Goal: Task Accomplishment & Management: Complete application form

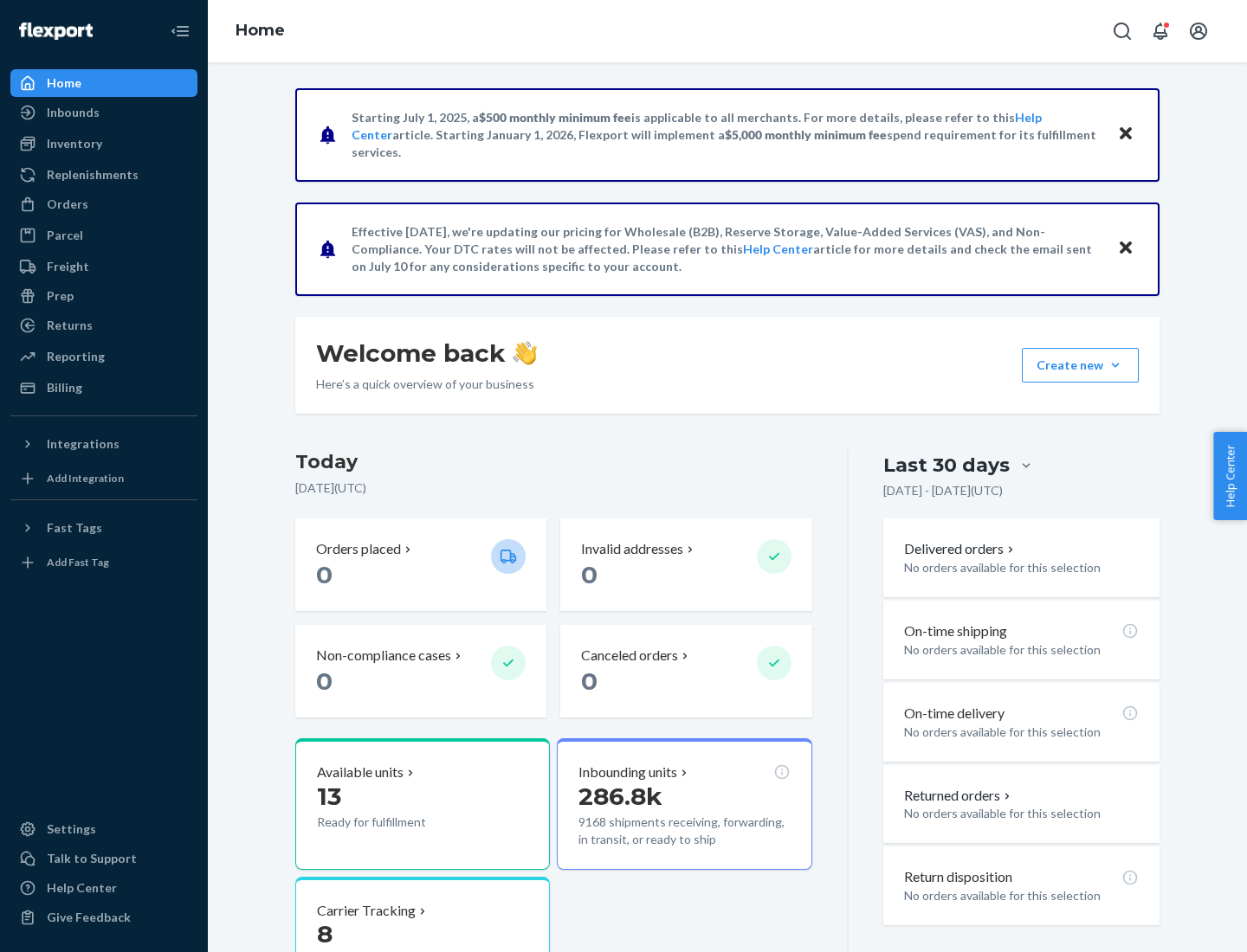
click at [1115, 366] on button "Create new Create new inbound Create new order Create new product" at bounding box center [1080, 366] width 117 height 35
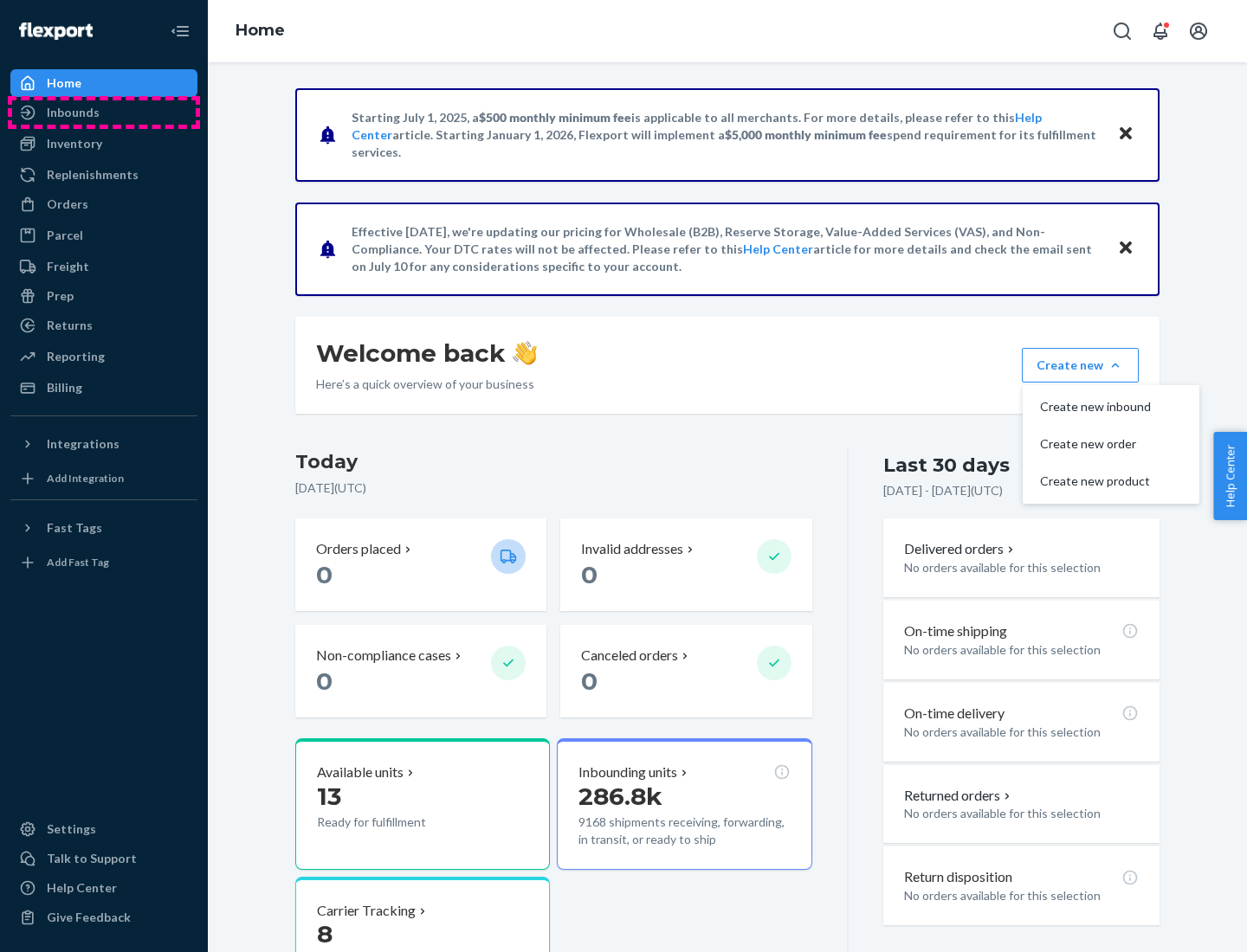
click at [104, 112] on div "Inbounds" at bounding box center [104, 112] width 183 height 24
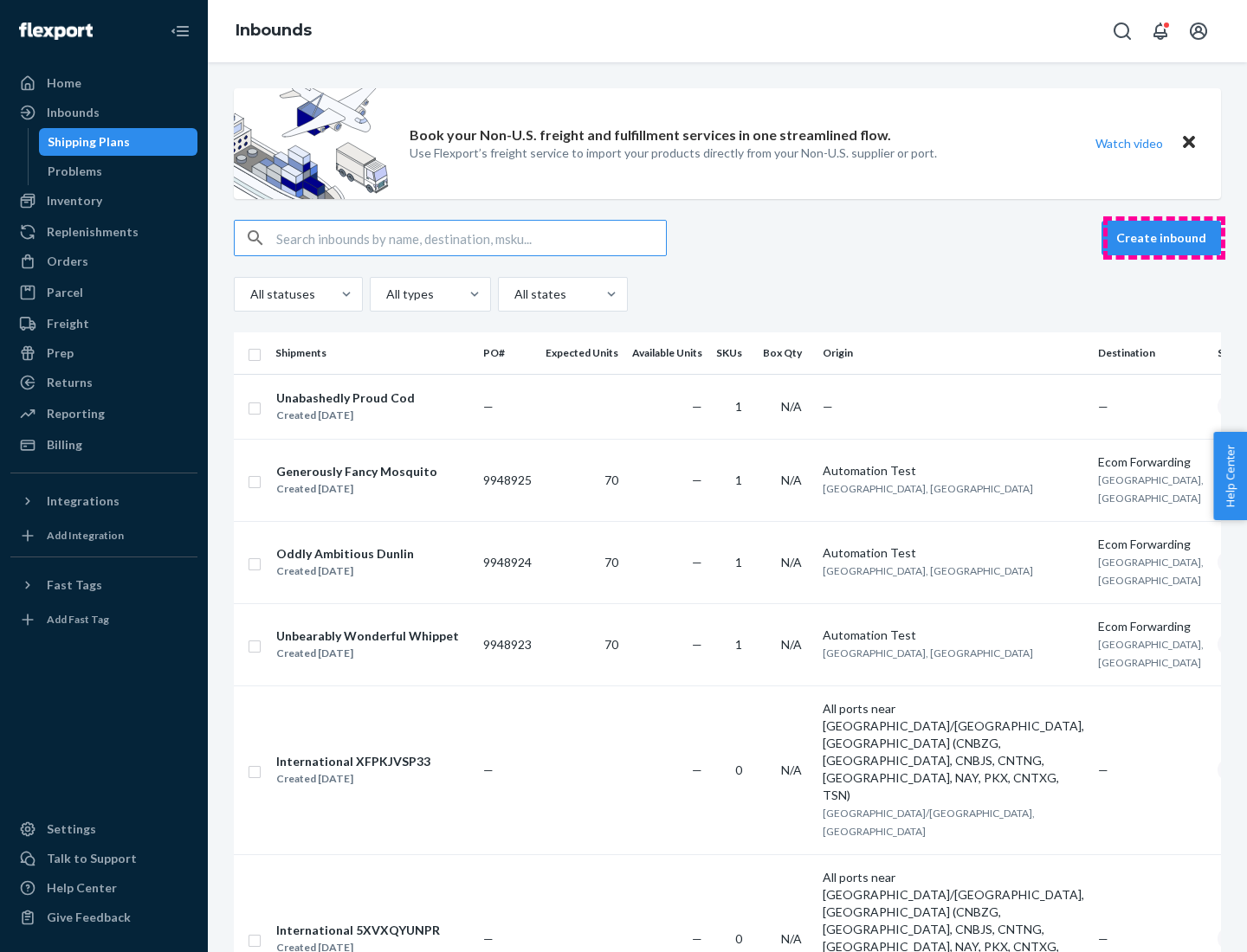
click at [1163, 238] on button "Create inbound" at bounding box center [1161, 238] width 119 height 35
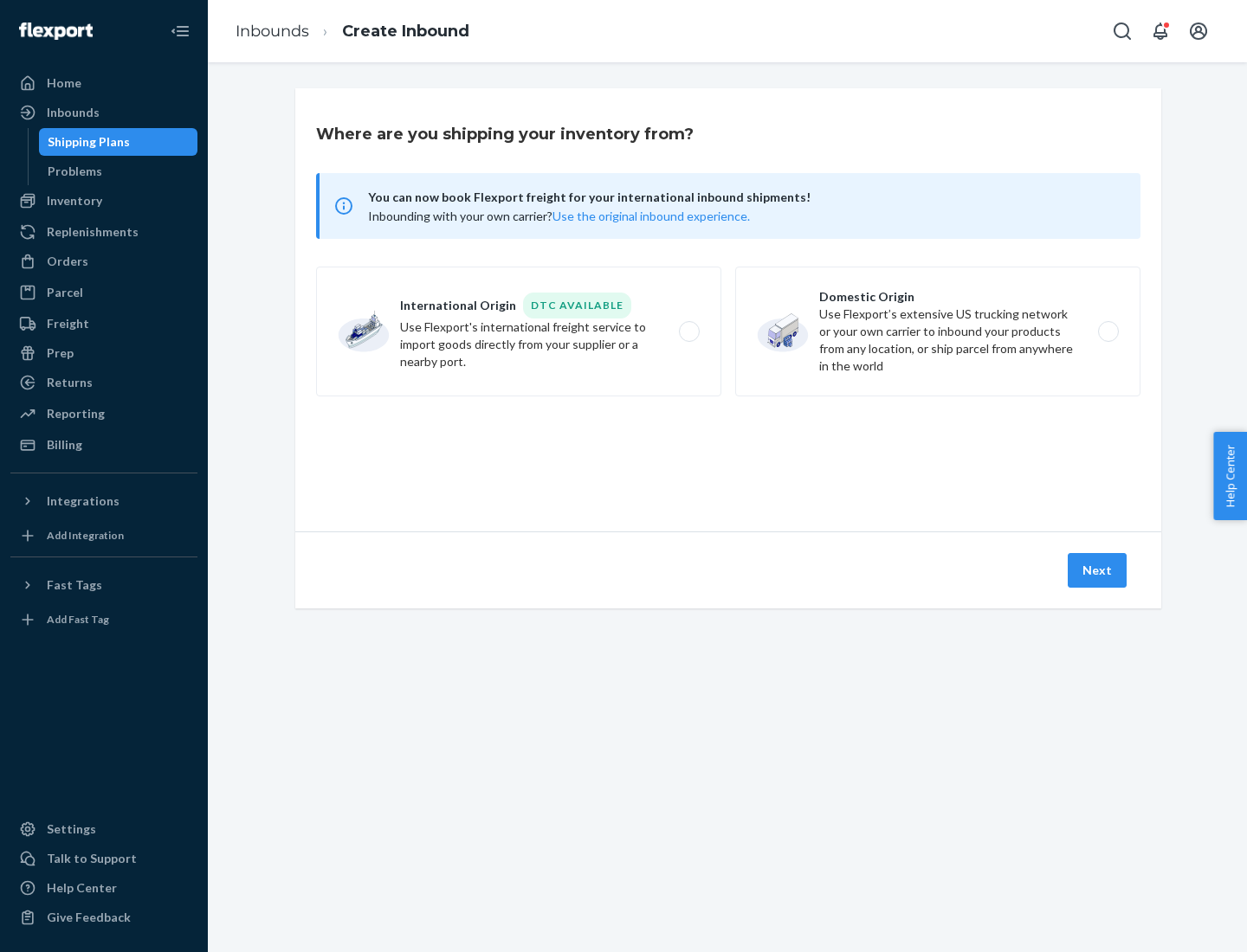
click at [938, 331] on label "Domestic Origin Use Flexport’s extensive US trucking network or your own carrie…" at bounding box center [938, 331] width 405 height 130
click at [1107, 331] on input "Domestic Origin Use Flexport’s extensive US trucking network or your own carrie…" at bounding box center [1113, 332] width 12 height 12
radio input "true"
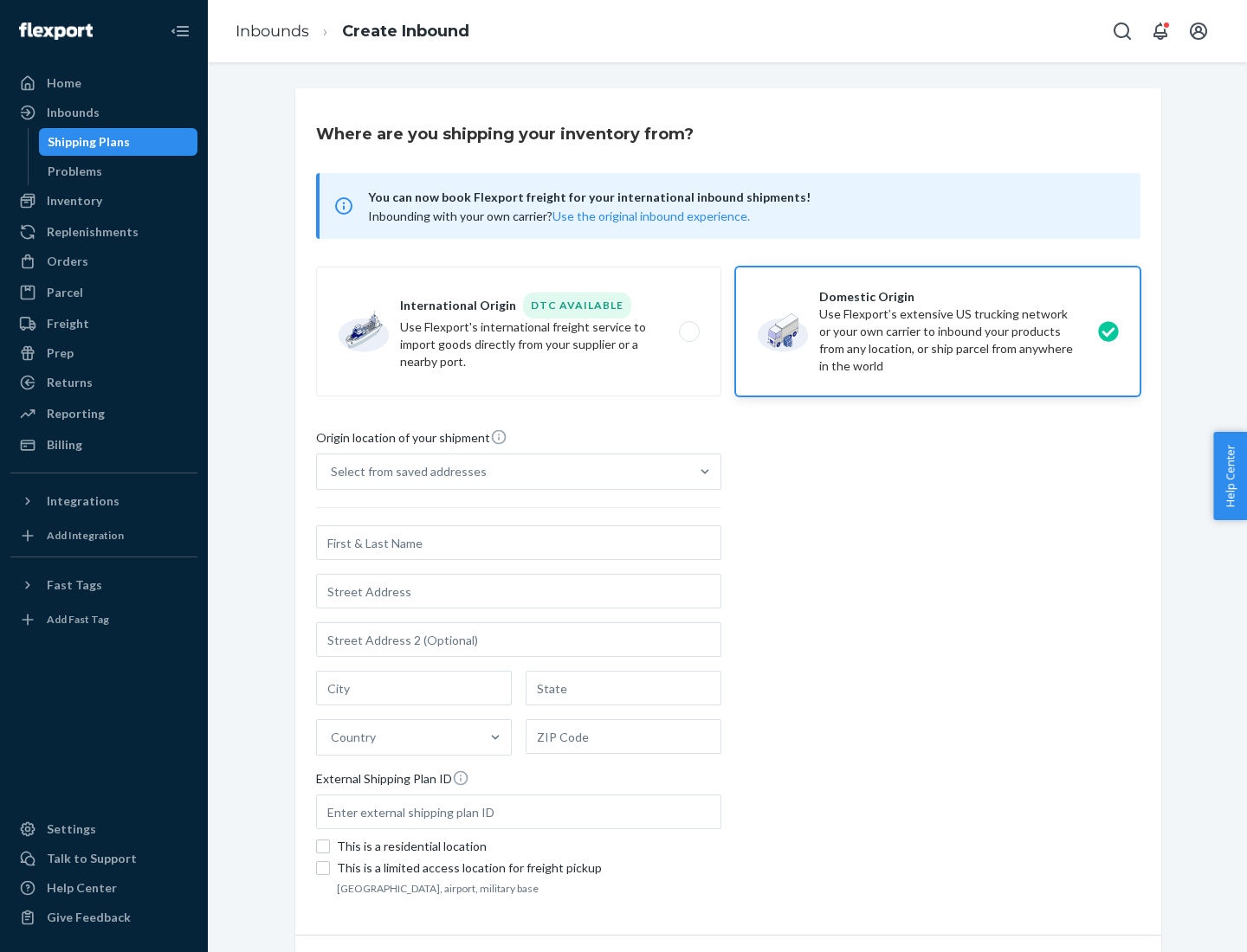
click at [503, 471] on div "Select from saved addresses" at bounding box center [503, 471] width 372 height 35
click at [332, 471] on input "Select from saved addresses" at bounding box center [331, 471] width 2 height 17
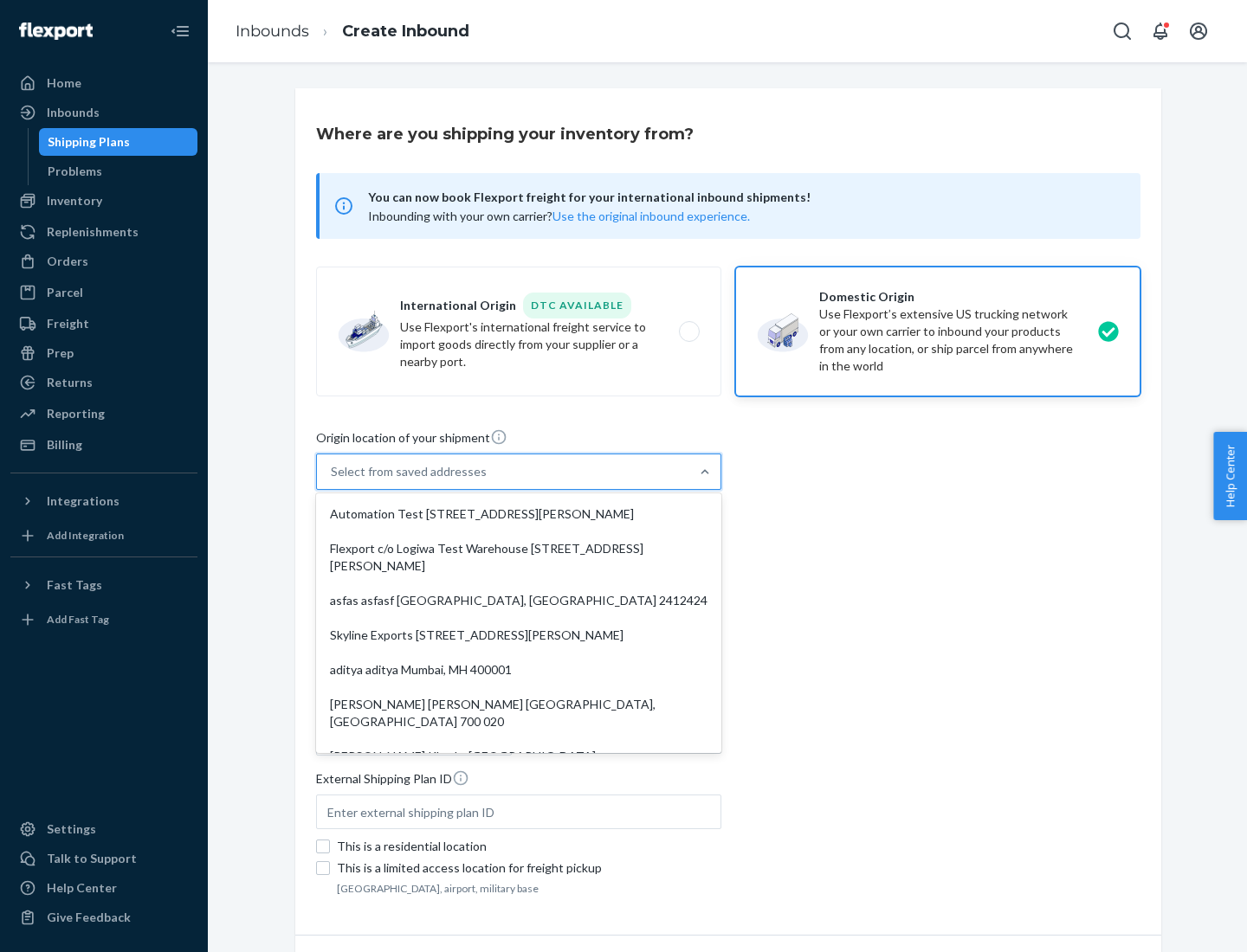
scroll to position [7, 0]
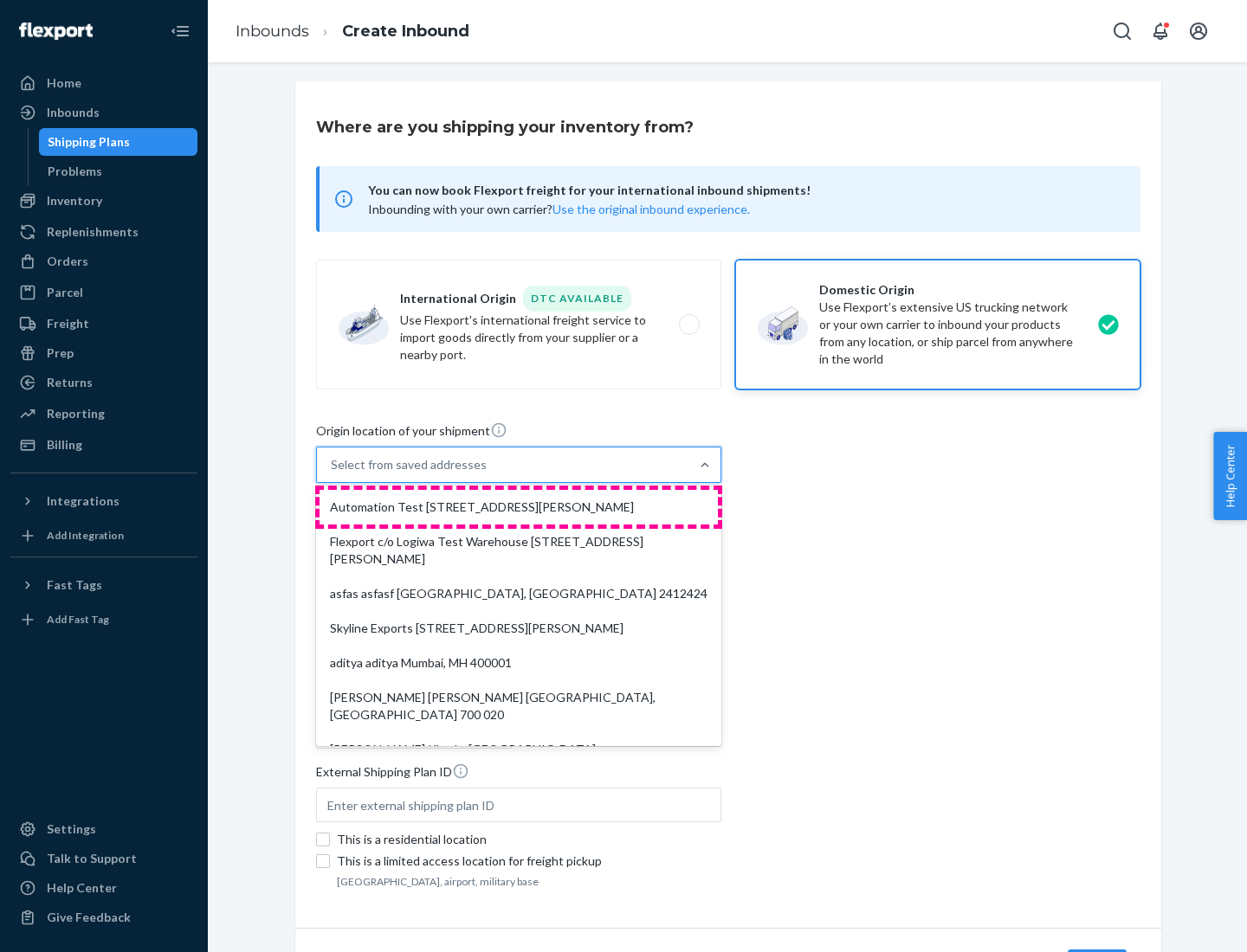
click at [518, 507] on div "Automation Test [STREET_ADDRESS][PERSON_NAME]" at bounding box center [518, 507] width 398 height 35
click at [332, 473] on input "option Automation Test [STREET_ADDRESS][PERSON_NAME]. 9 results available. Use …" at bounding box center [331, 464] width 2 height 17
type input "Automation Test"
type input "9th Floor"
type input "[GEOGRAPHIC_DATA]"
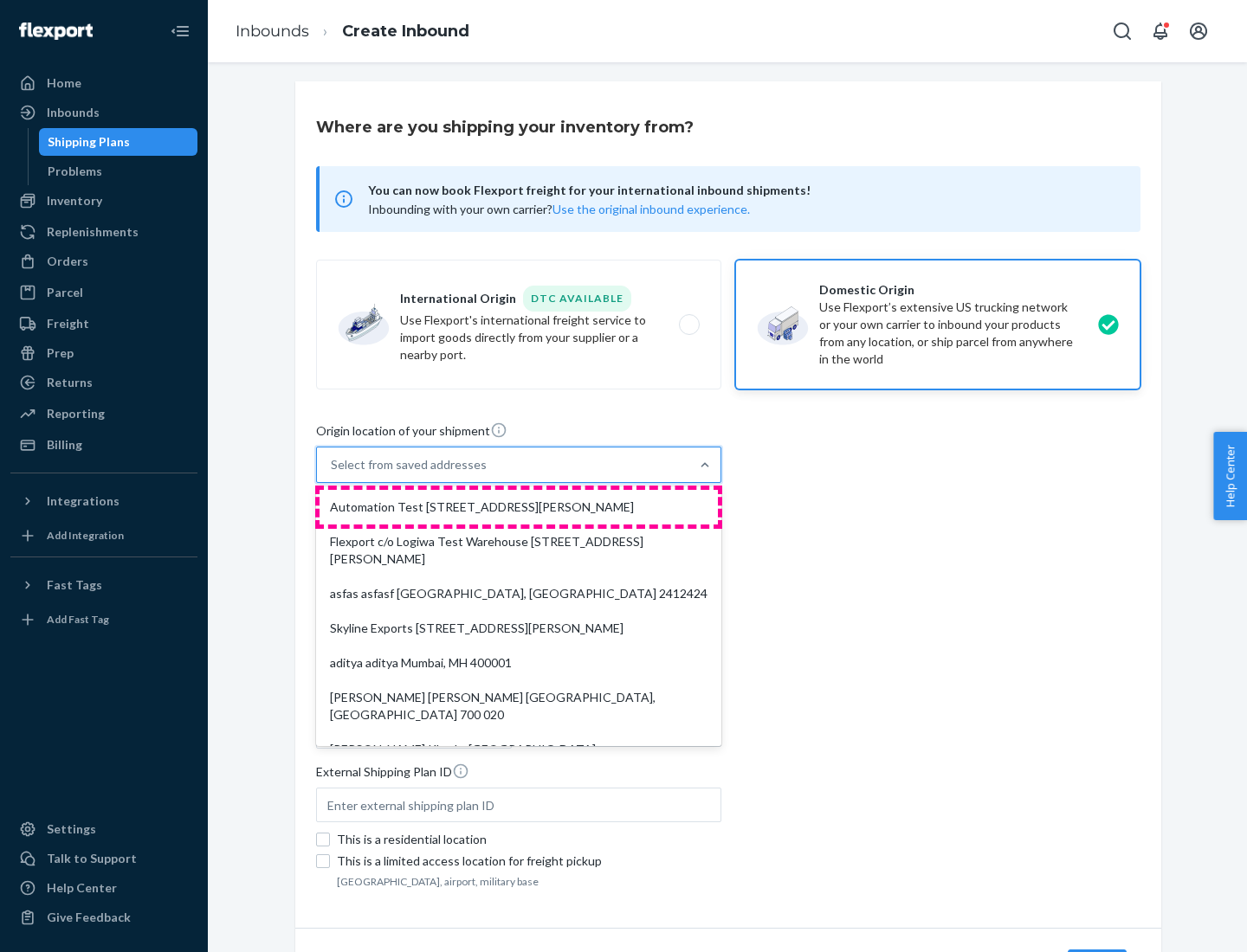
type input "CA"
type input "94104"
type input "[STREET_ADDRESS][PERSON_NAME]"
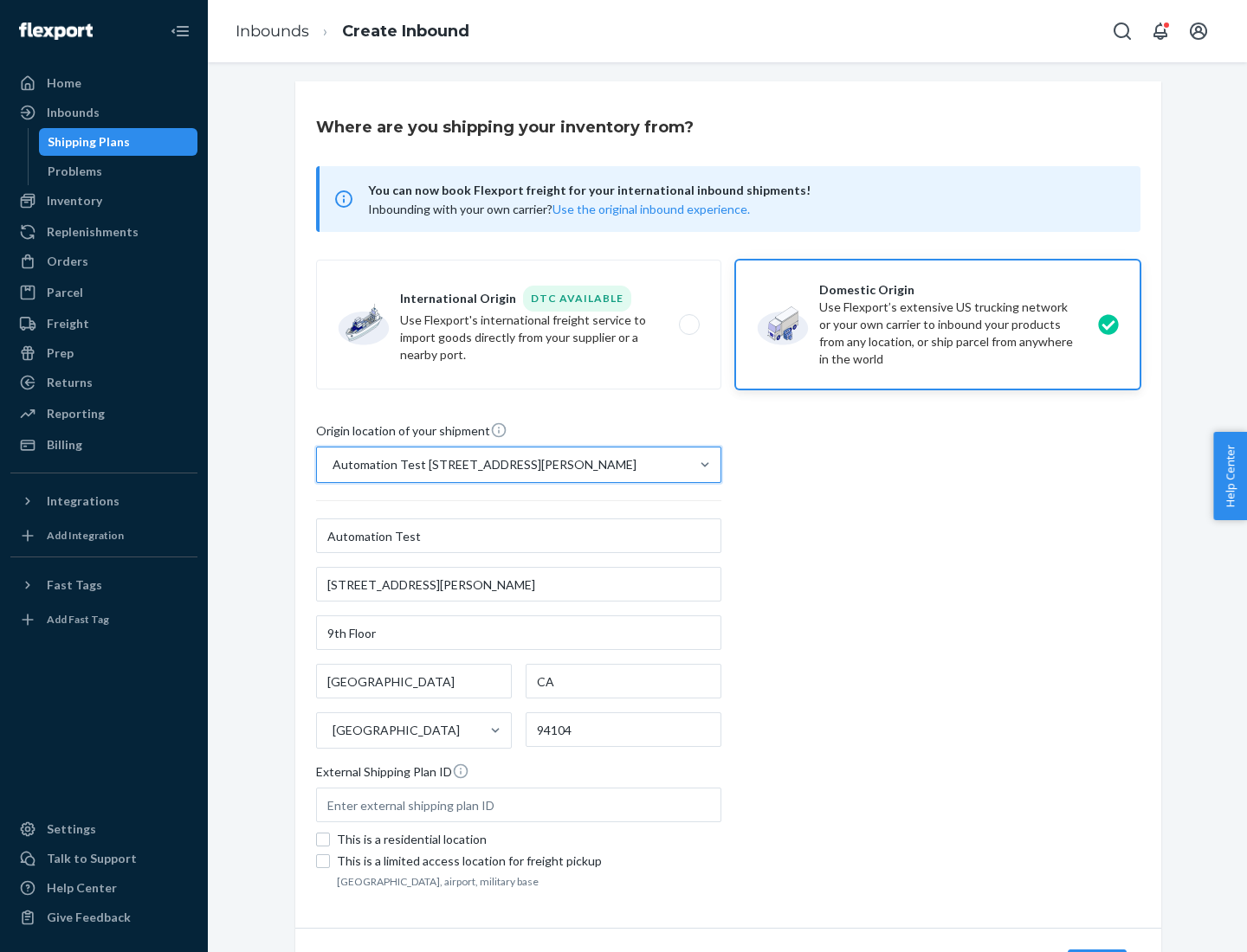
scroll to position [102, 0]
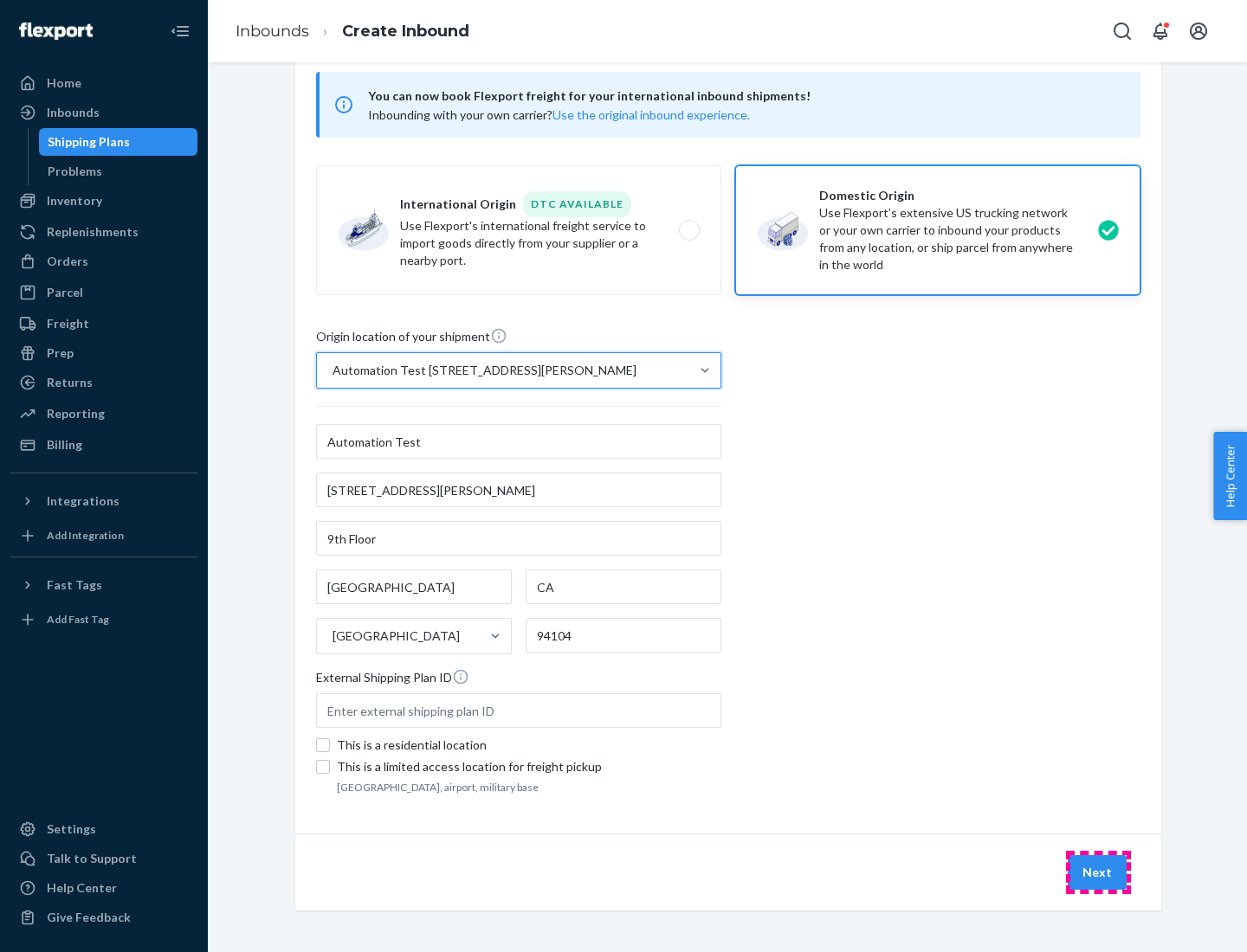
click at [1098, 872] on button "Next" at bounding box center [1096, 872] width 59 height 35
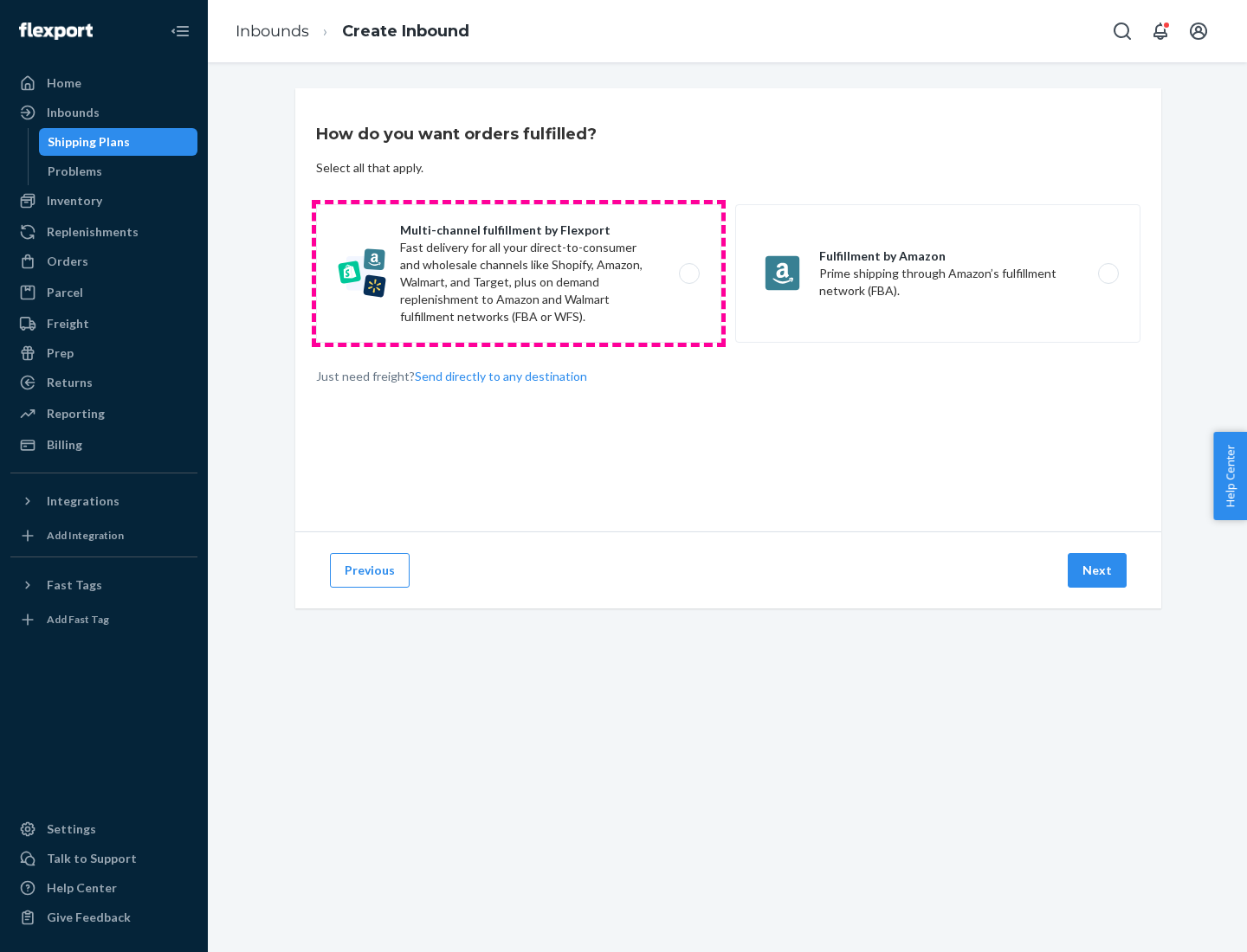
click at [518, 274] on label "Multi-channel fulfillment by Flexport Fast delivery for all your direct-to-cons…" at bounding box center [518, 274] width 405 height 138
click at [688, 274] on input "Multi-channel fulfillment by Flexport Fast delivery for all your direct-to-cons…" at bounding box center [694, 274] width 12 height 12
radio input "true"
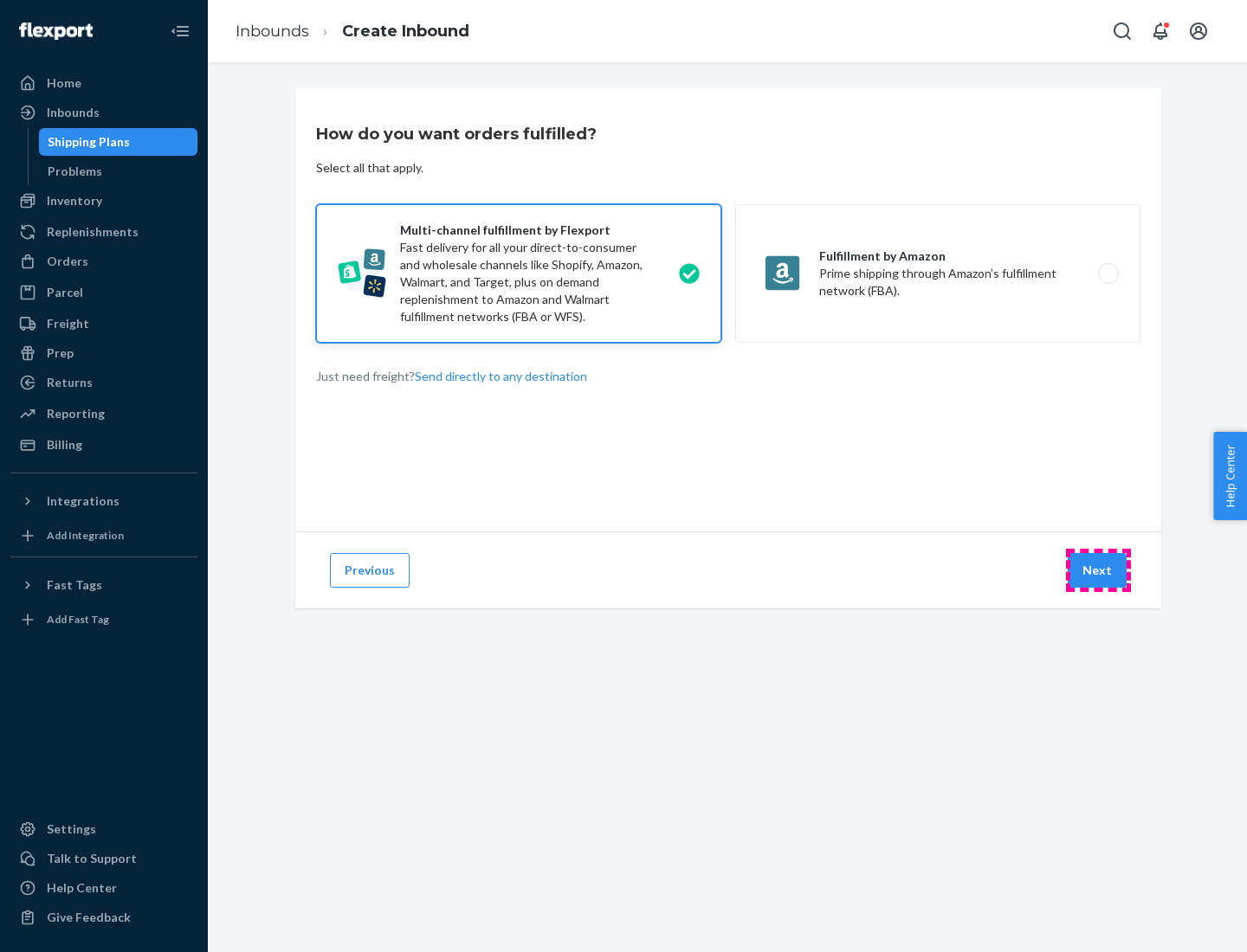
click at [1098, 570] on button "Next" at bounding box center [1096, 570] width 59 height 35
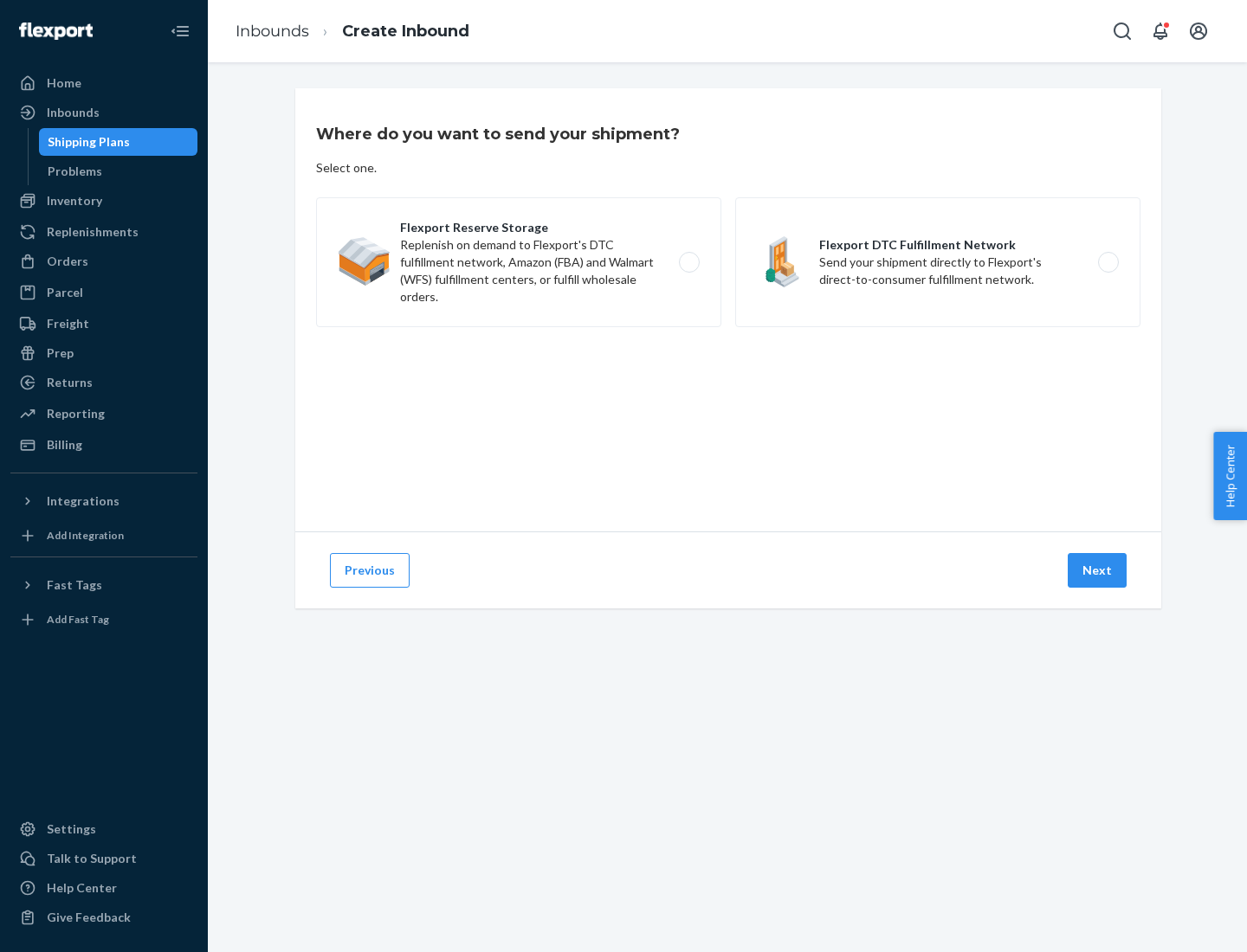
click at [938, 262] on label "Flexport DTC Fulfillment Network Send your shipment directly to Flexport's dire…" at bounding box center [938, 262] width 405 height 130
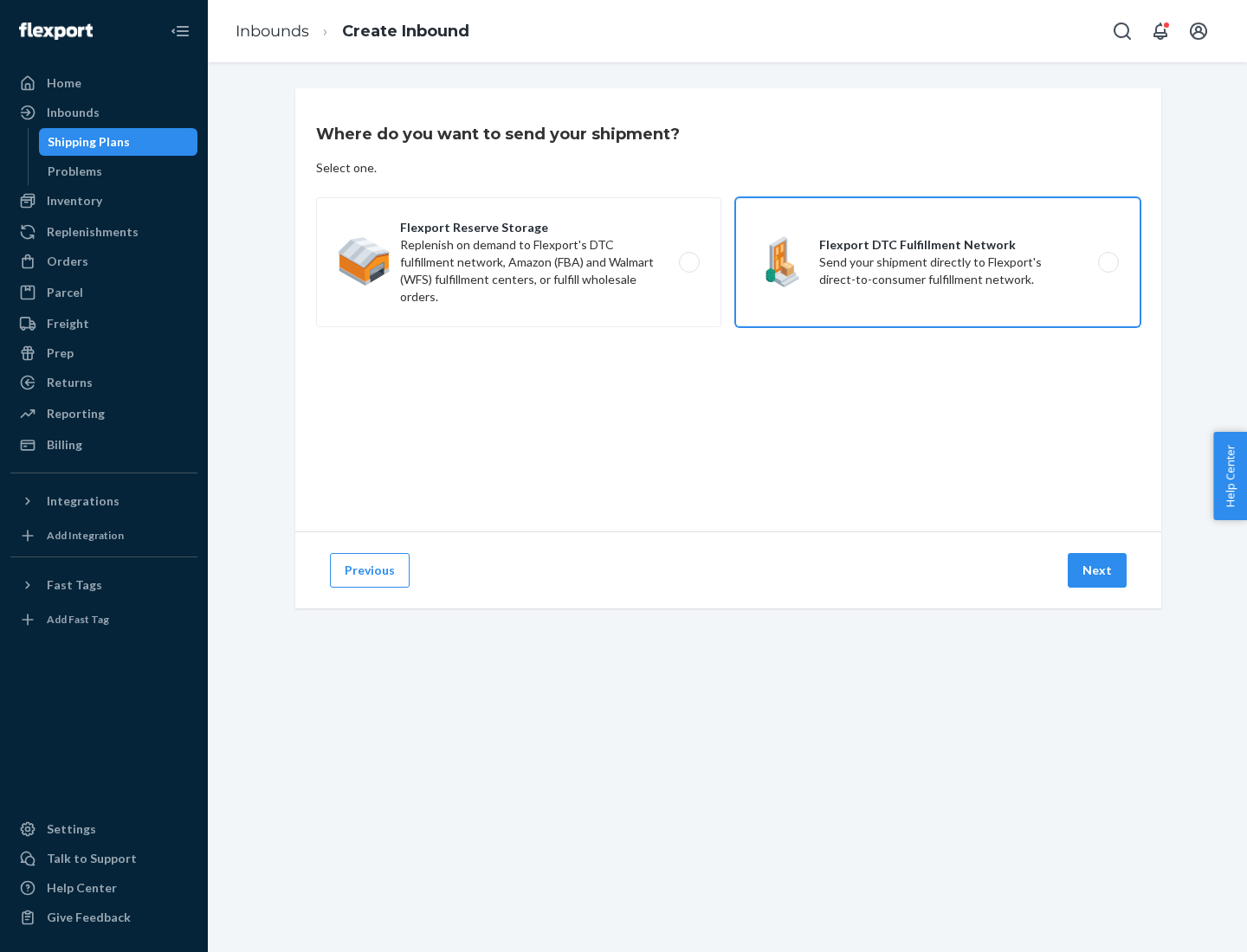
click at [1107, 262] on input "Flexport DTC Fulfillment Network Send your shipment directly to Flexport's dire…" at bounding box center [1113, 263] width 12 height 12
radio input "true"
click at [1098, 570] on button "Next" at bounding box center [1096, 570] width 59 height 35
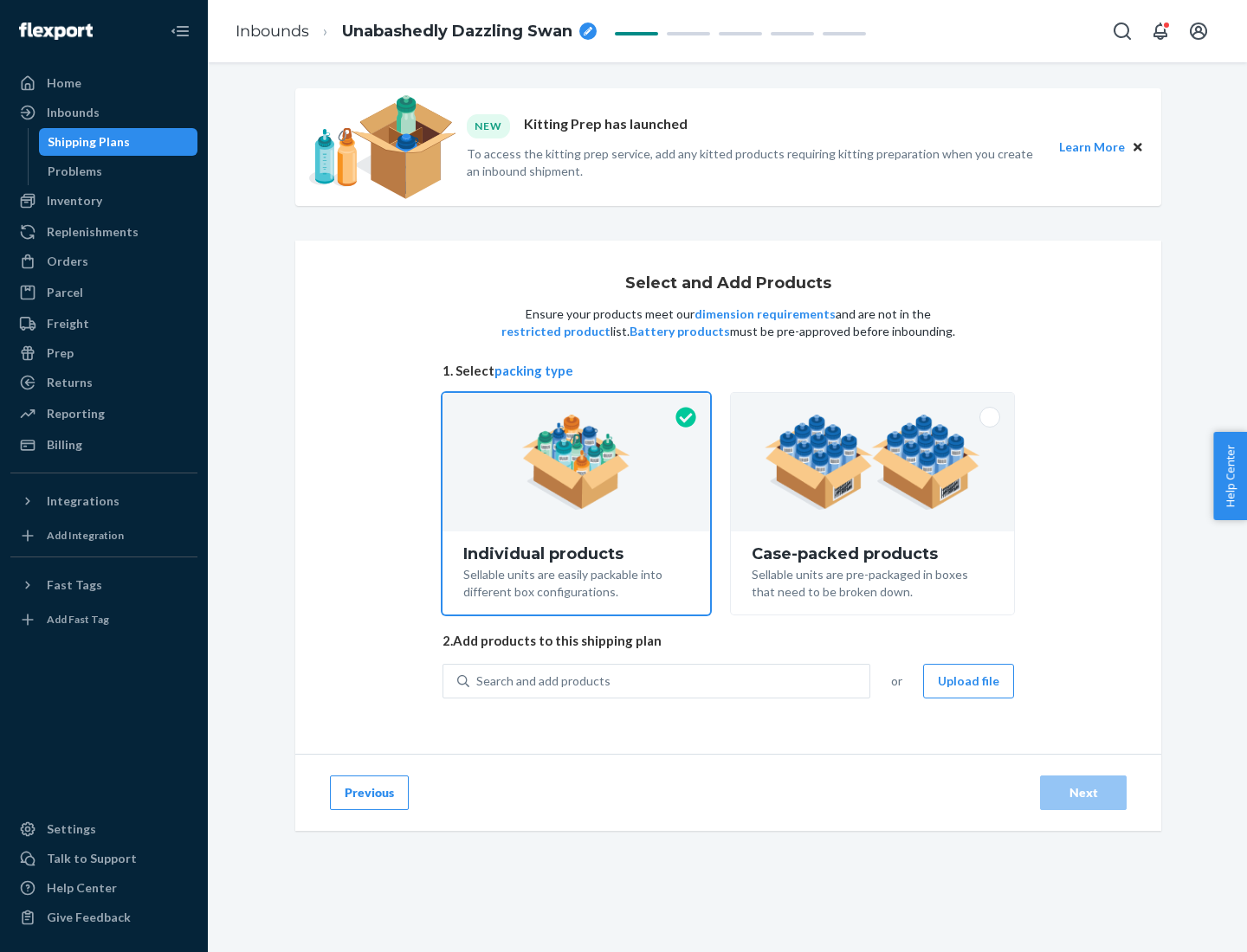
click at [873, 463] on img at bounding box center [872, 462] width 216 height 95
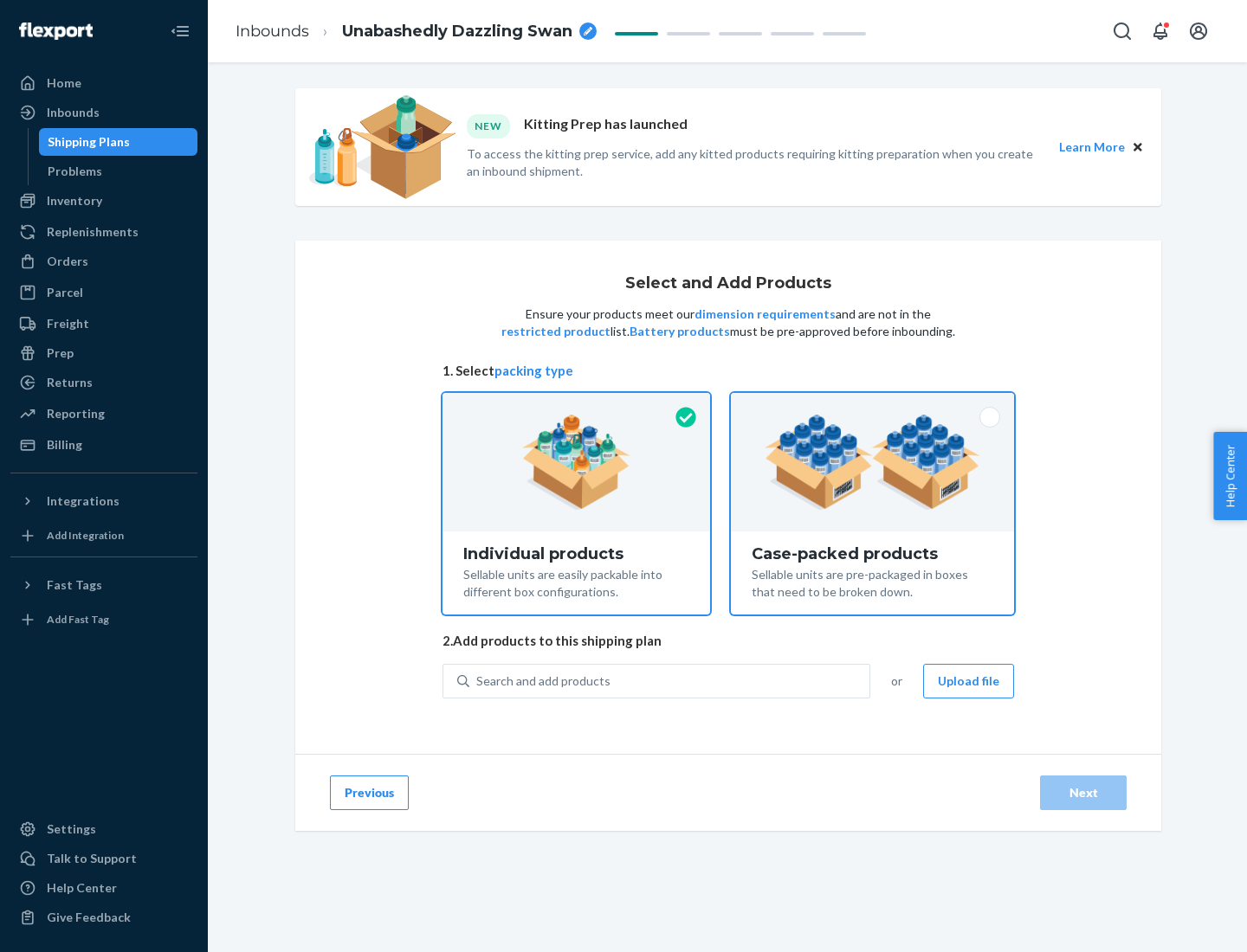
click at [873, 404] on input "Case-packed products Sellable units are pre-packaged in boxes that need to be b…" at bounding box center [873, 398] width 12 height 12
radio input "true"
radio input "false"
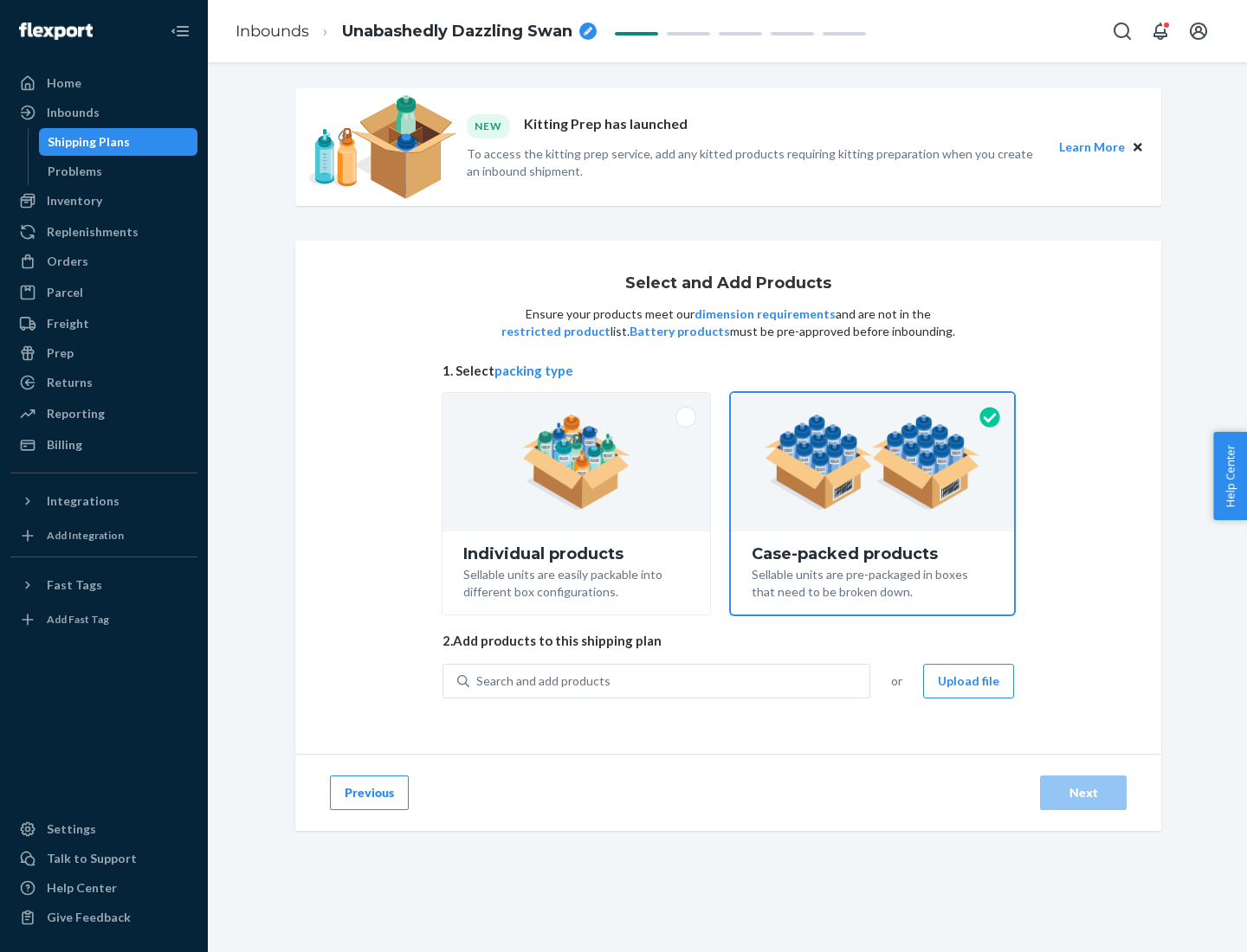
click at [670, 680] on div "Search and add products" at bounding box center [669, 681] width 400 height 31
click at [478, 680] on input "Search and add products" at bounding box center [477, 681] width 2 height 17
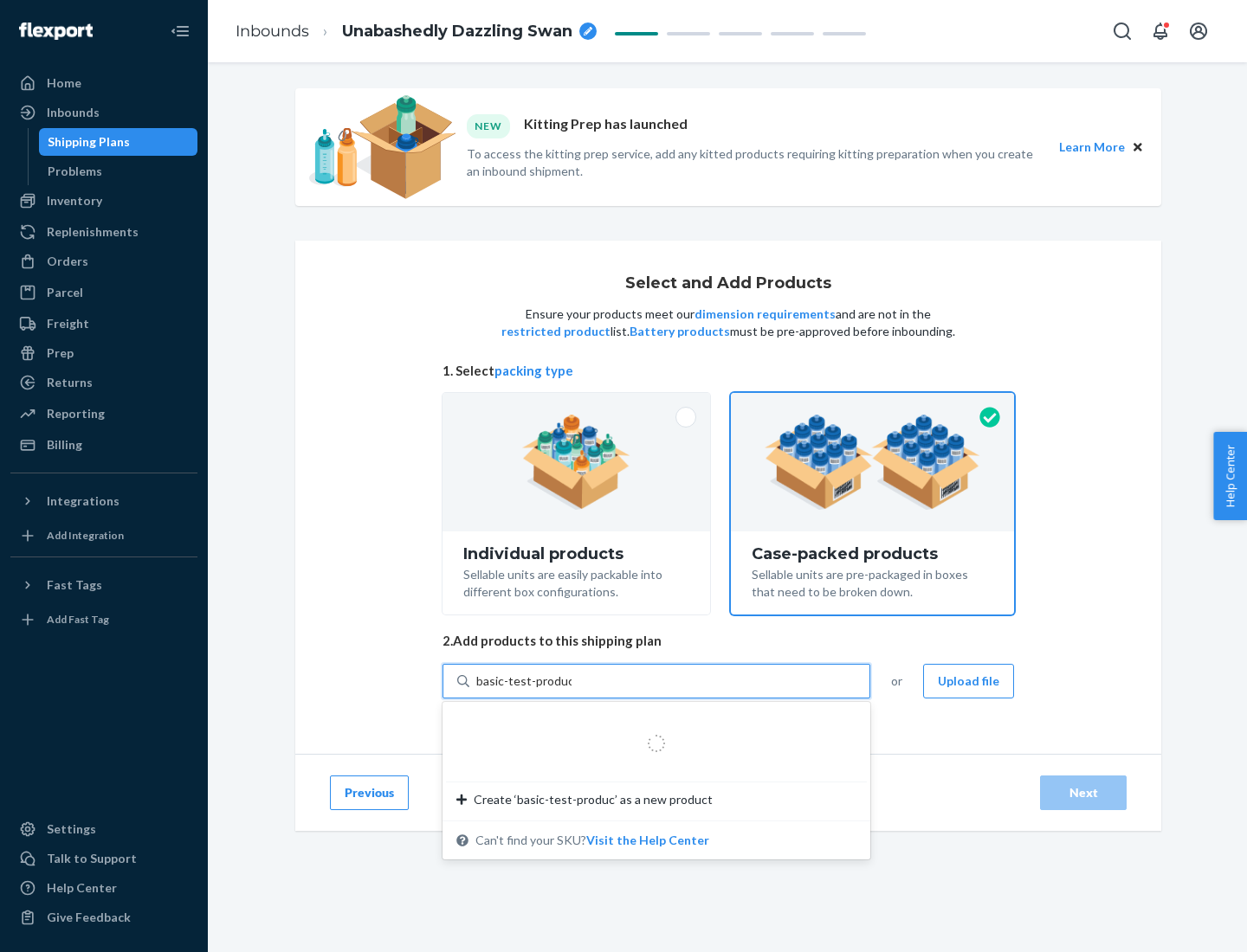
type input "basic-test-product-1"
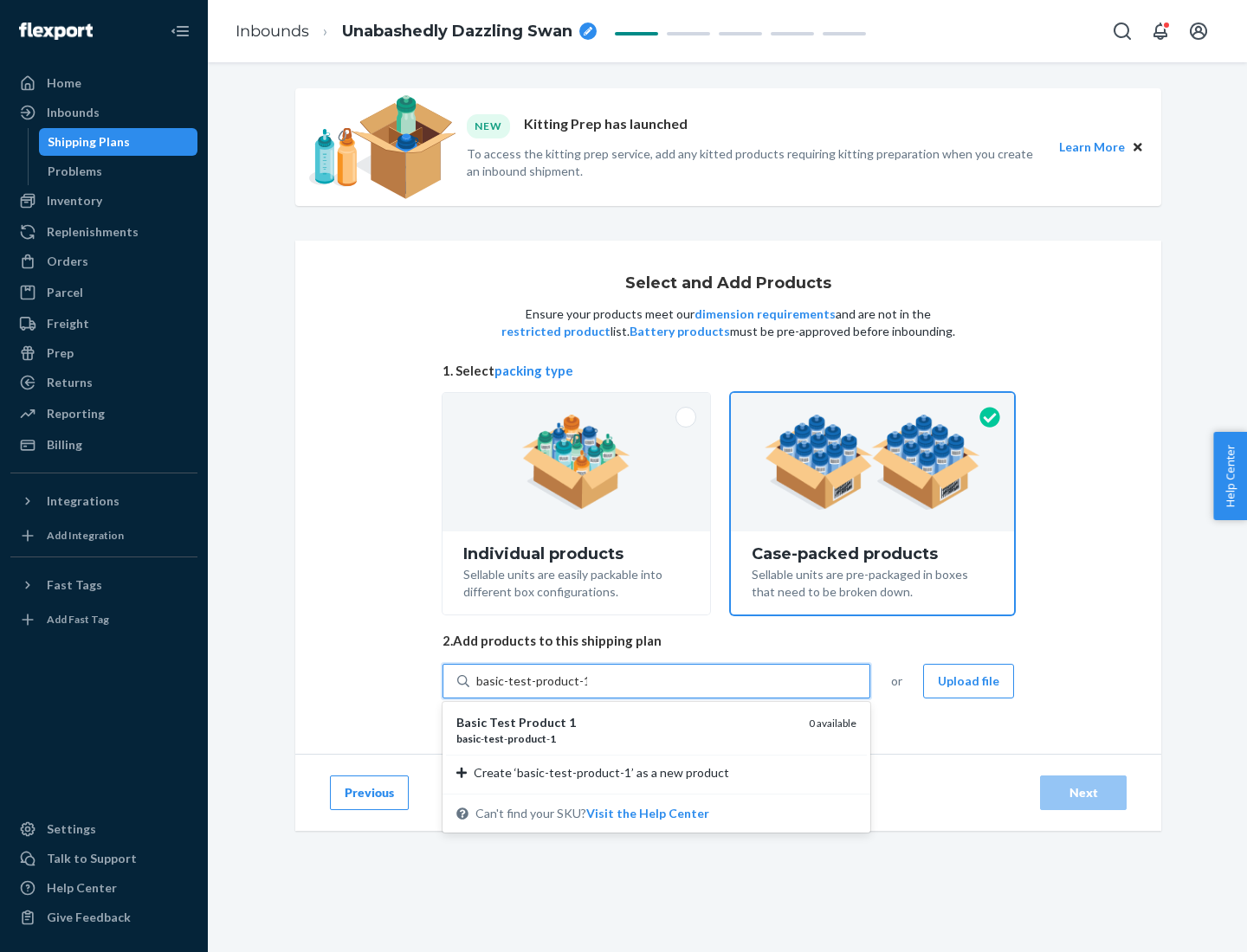
click at [626, 738] on div "basic - test - product - 1" at bounding box center [625, 738] width 339 height 14
click at [587, 690] on input "basic-test-product-1" at bounding box center [531, 681] width 110 height 17
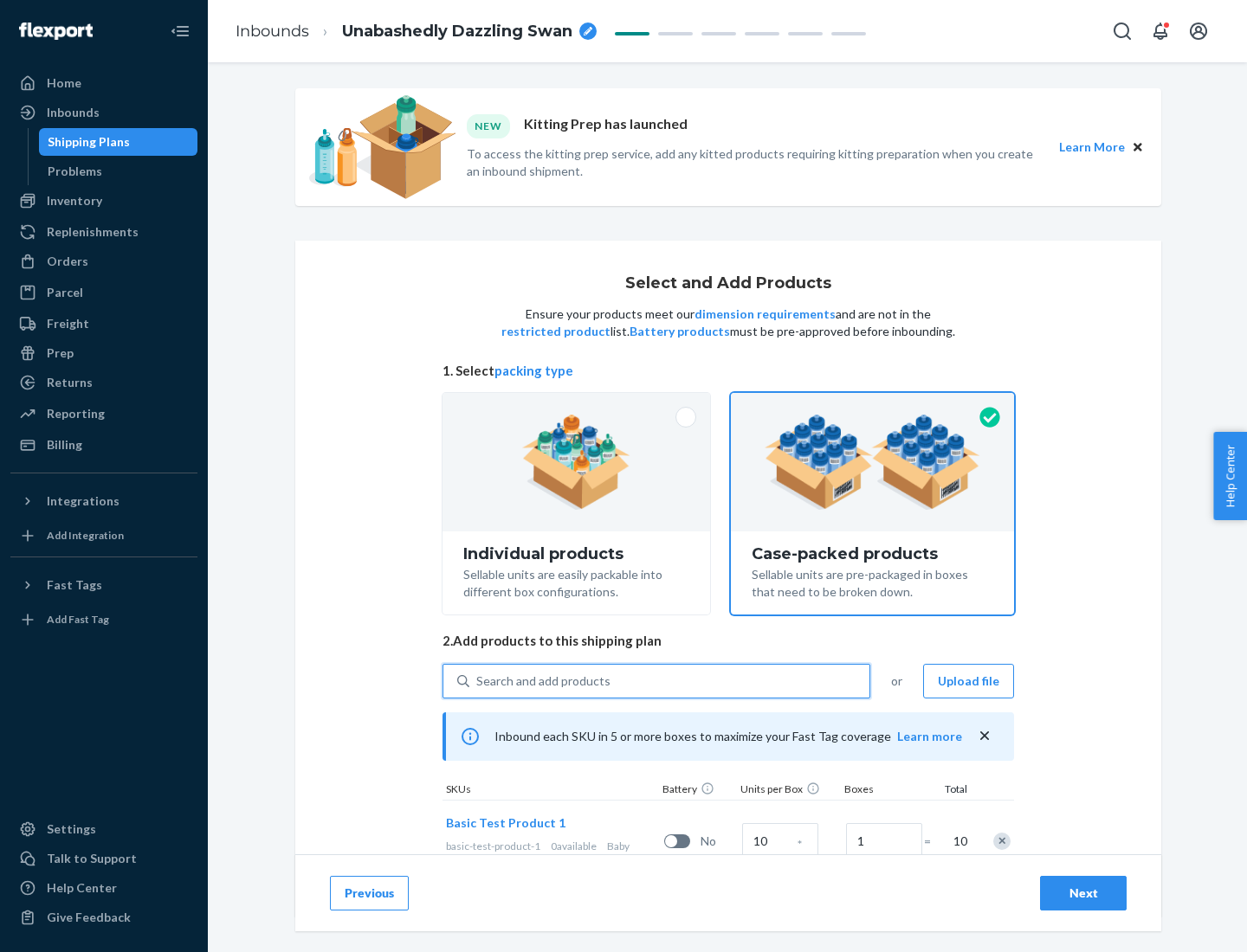
scroll to position [62, 0]
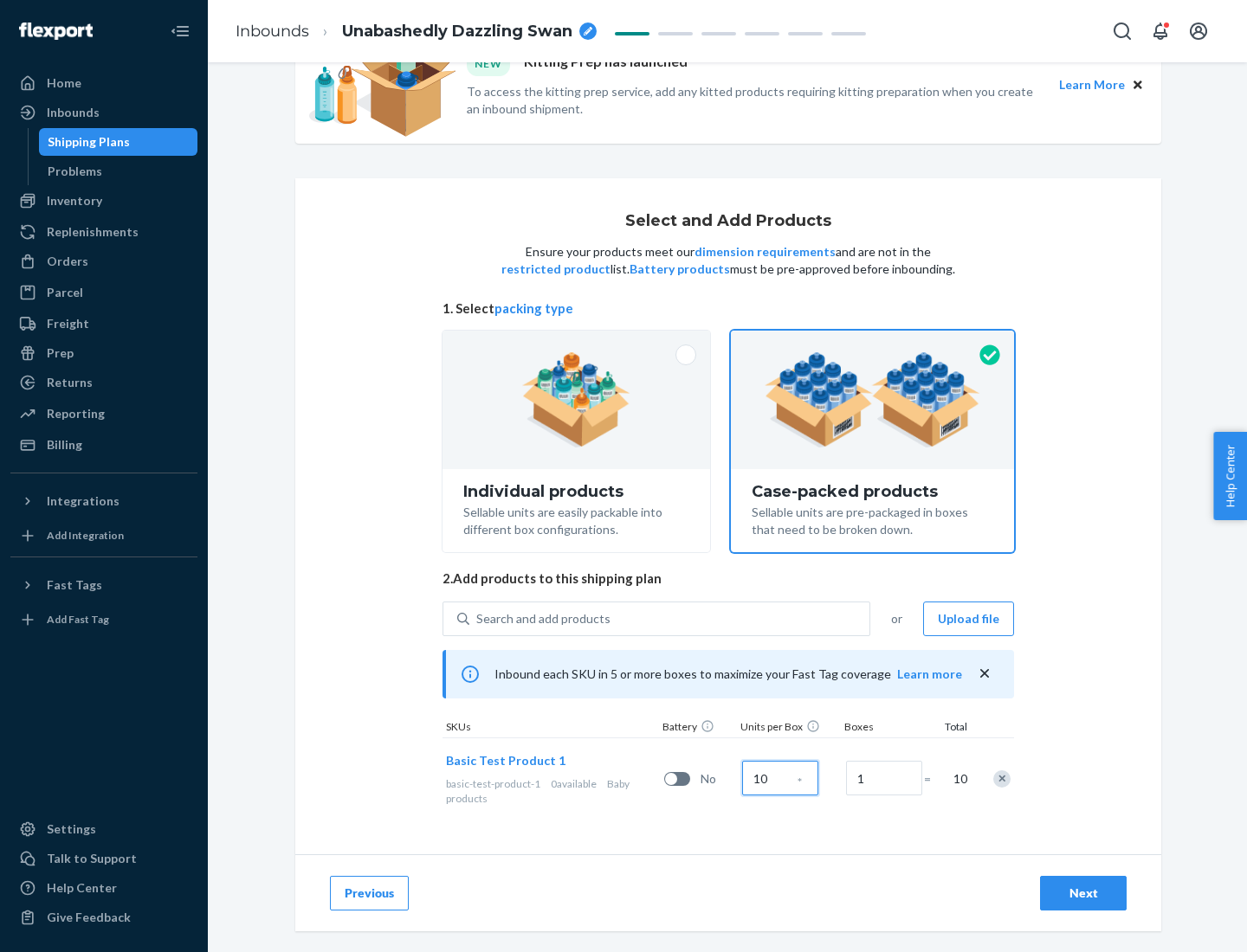
type input "10"
type input "7"
click at [1083, 893] on div "Next" at bounding box center [1083, 893] width 58 height 17
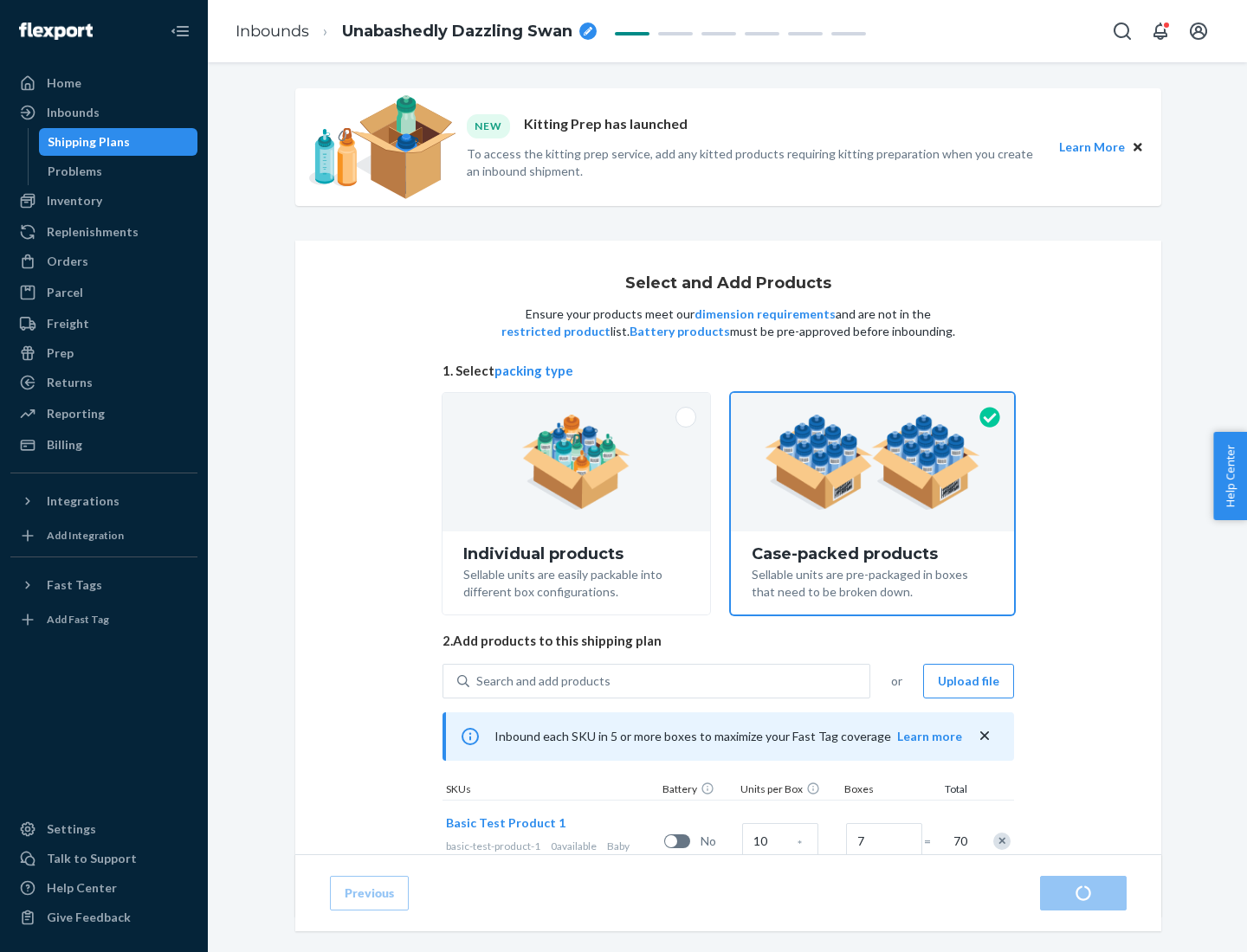
radio input "true"
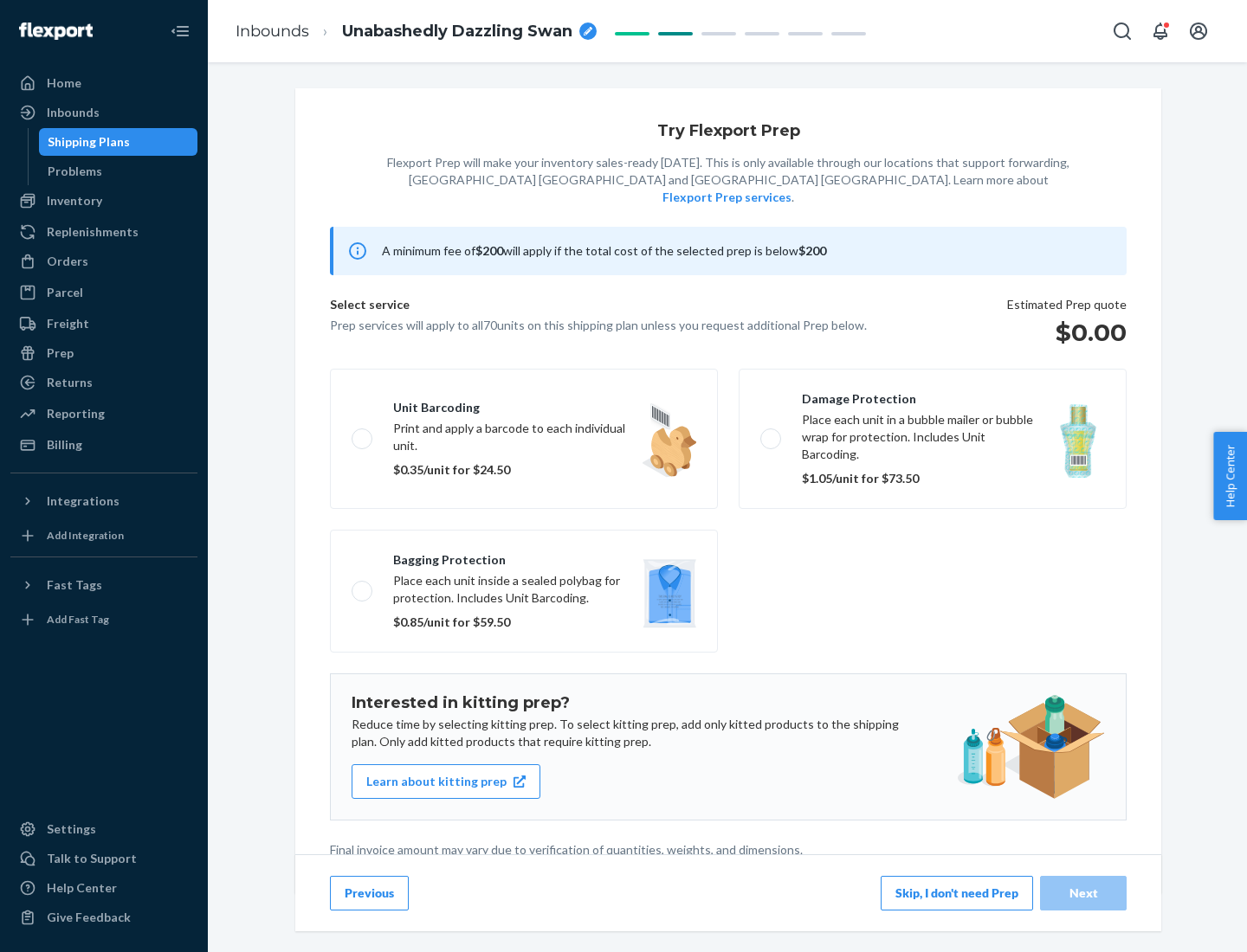
scroll to position [5, 0]
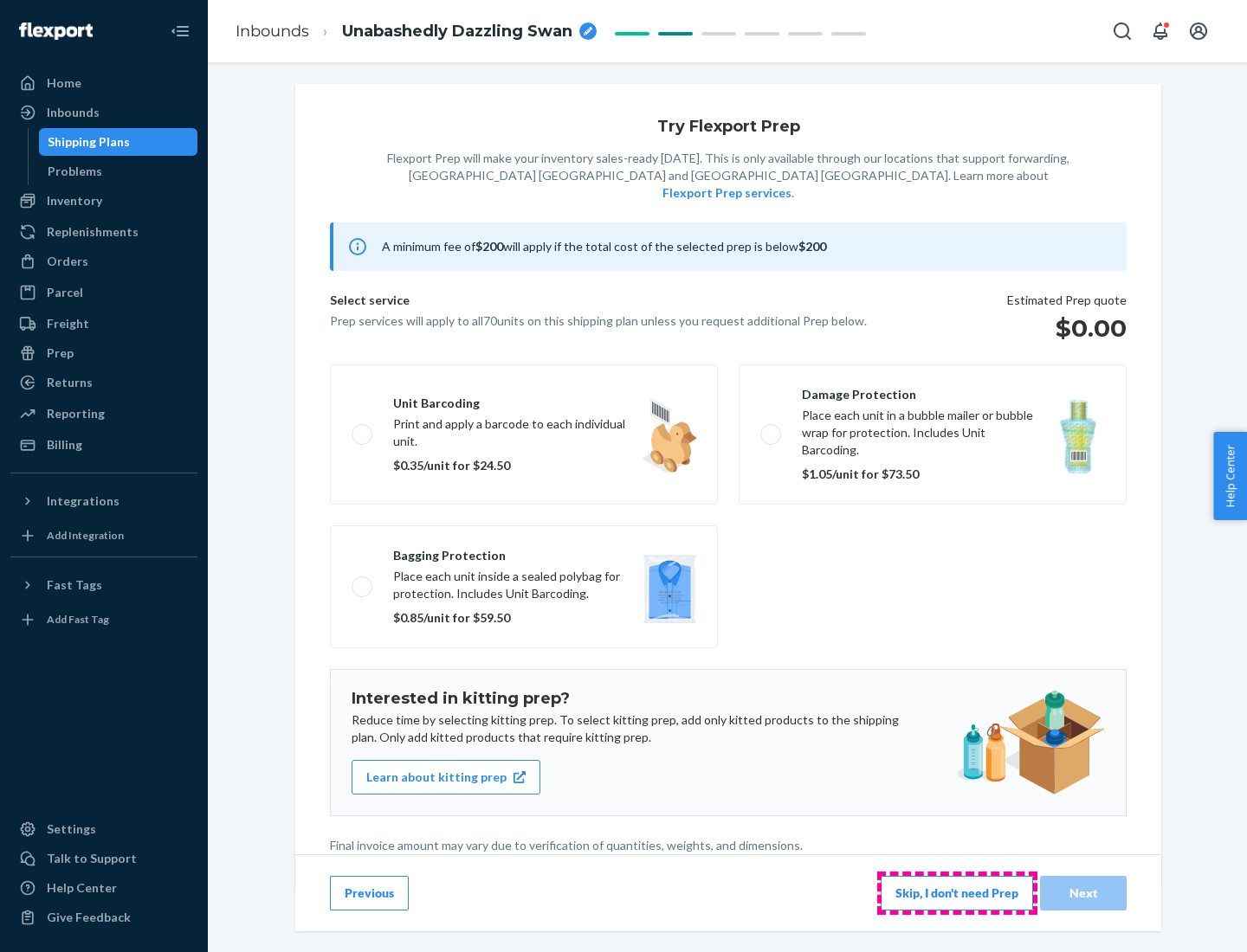
click at [957, 892] on button "Skip, I don't need Prep" at bounding box center [956, 893] width 153 height 35
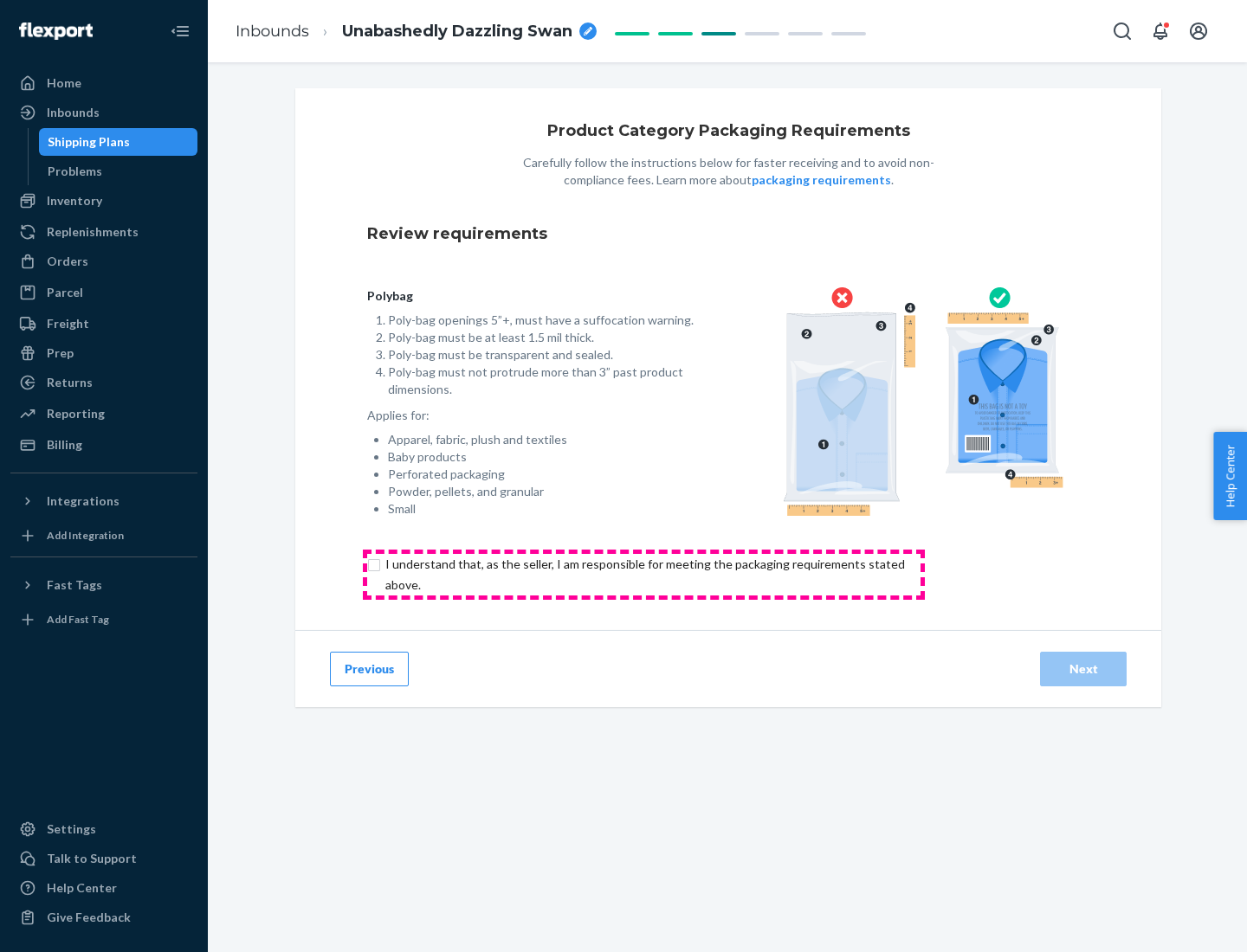
click at [643, 574] on input "checkbox" at bounding box center [655, 574] width 576 height 41
checkbox input "true"
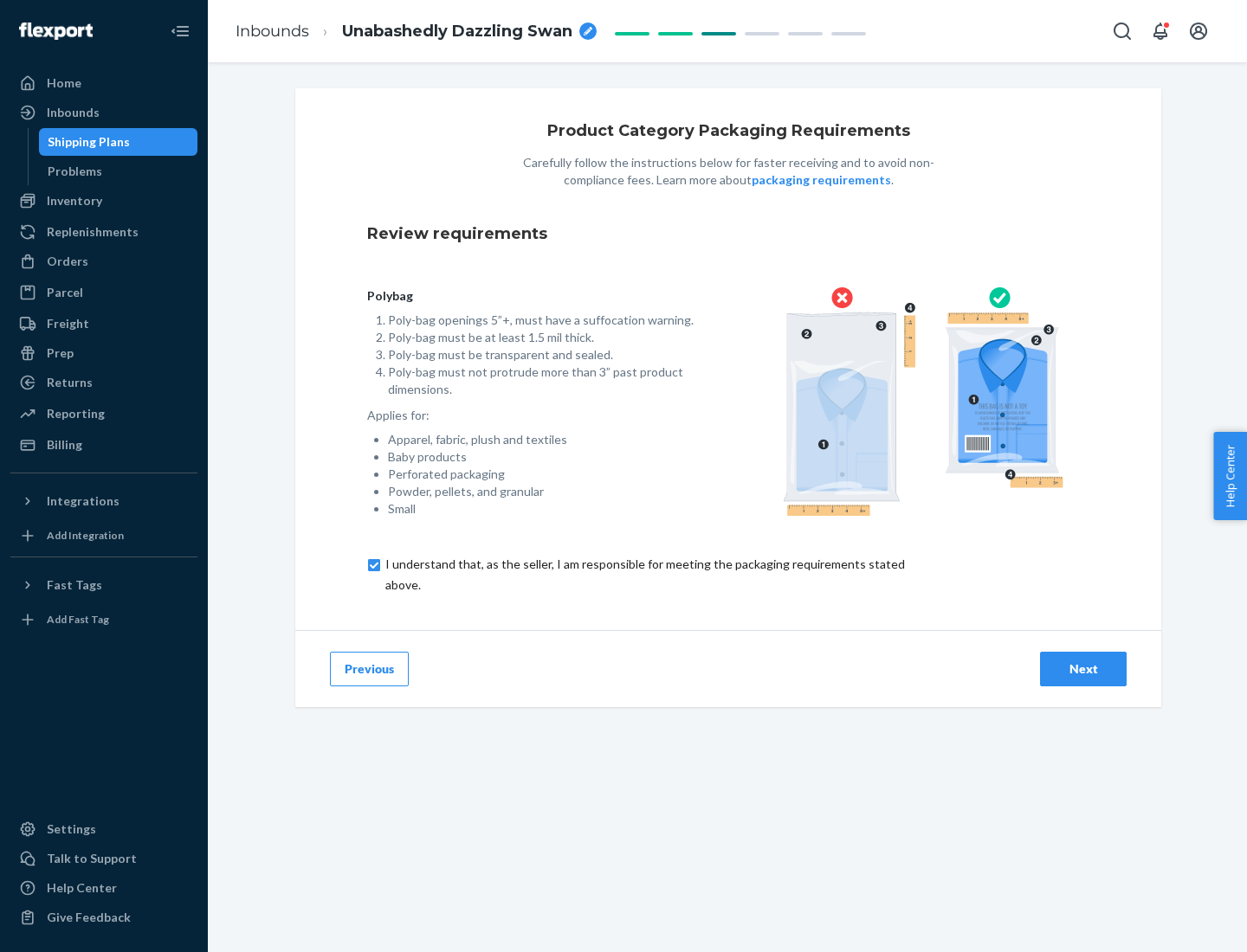
click at [1083, 668] on div "Next" at bounding box center [1083, 669] width 58 height 17
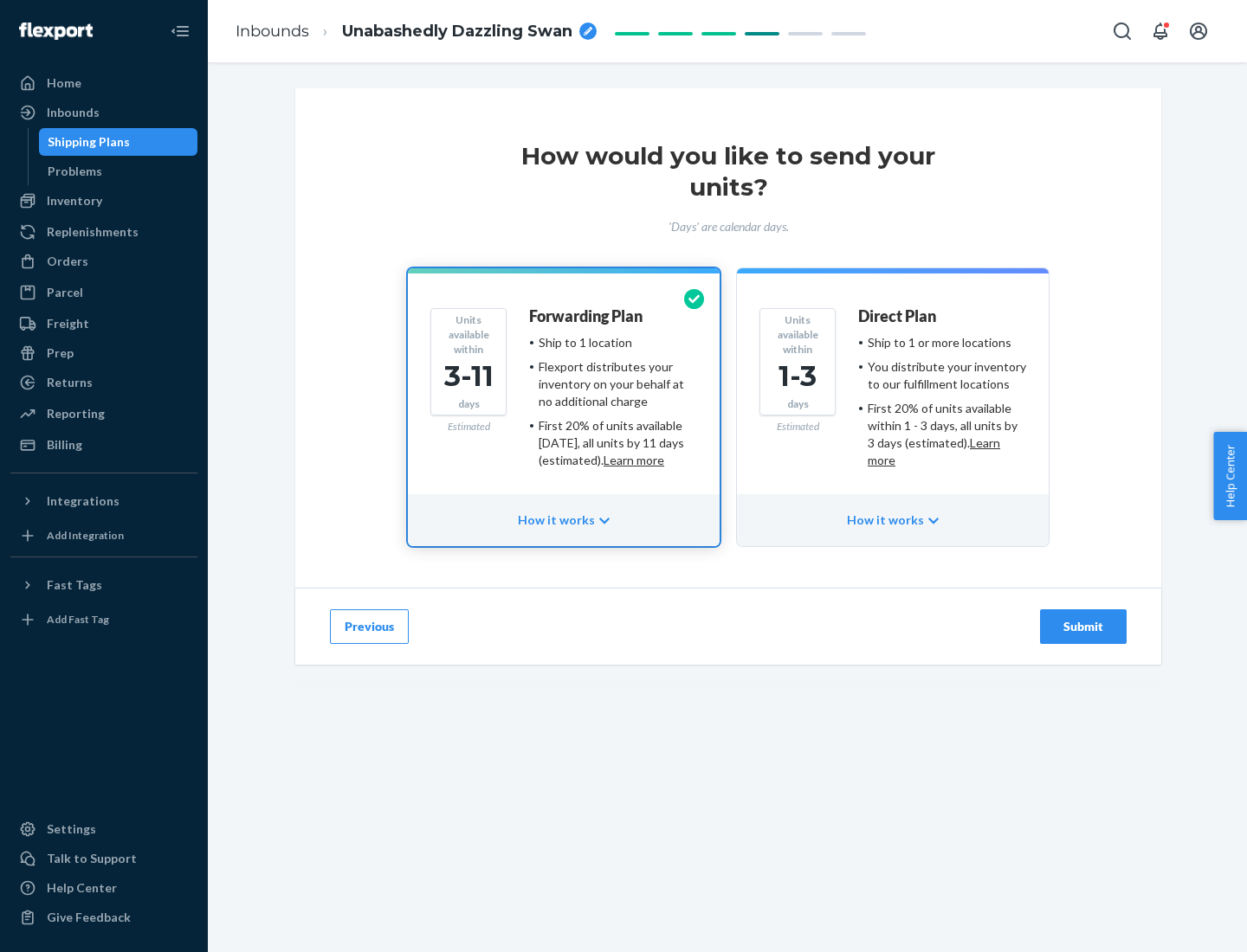
click at [893, 394] on ul "Ship to 1 or more locations You distribute your inventory to our fulfillment lo…" at bounding box center [942, 401] width 168 height 135
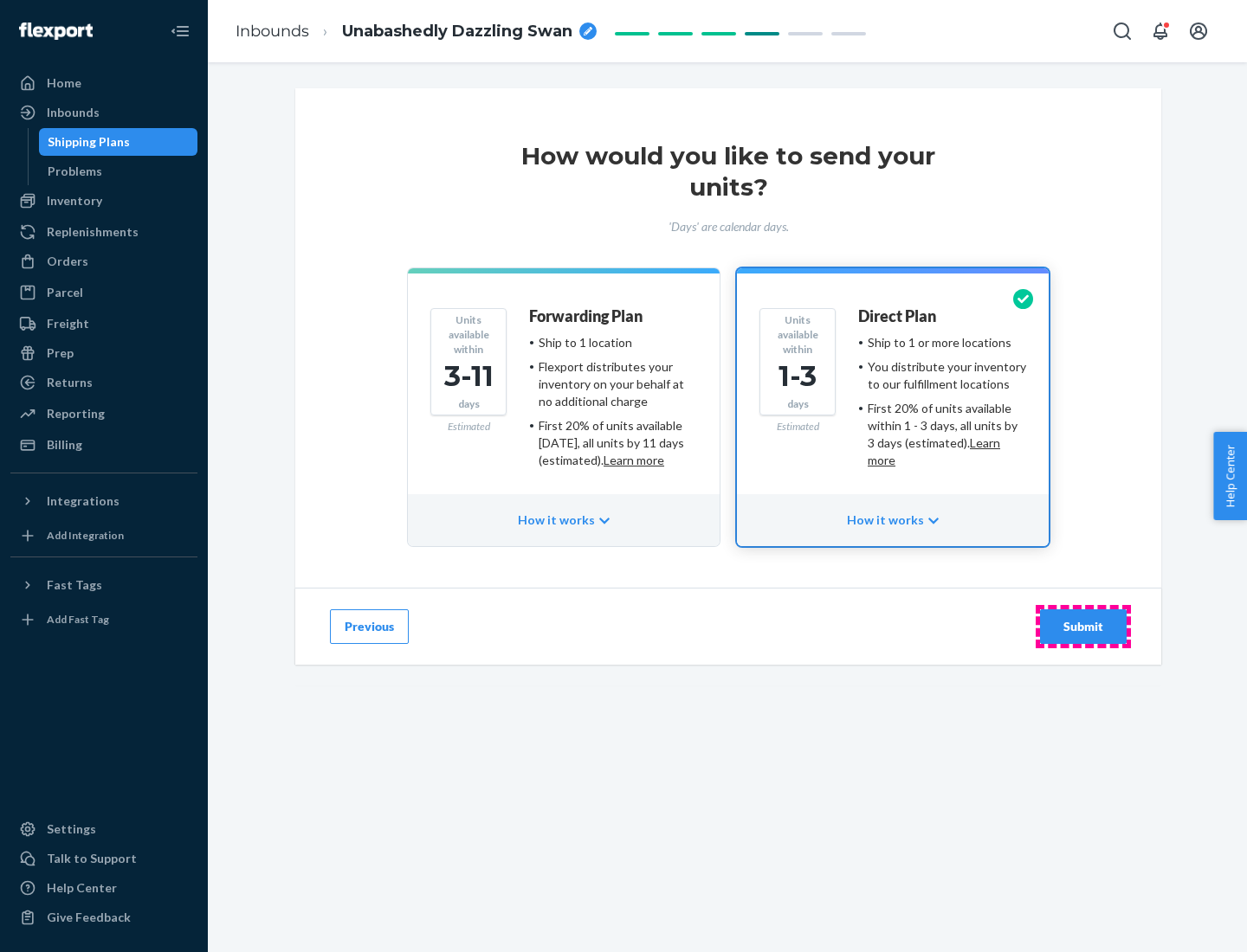
click at [1083, 627] on div "Submit" at bounding box center [1083, 627] width 58 height 17
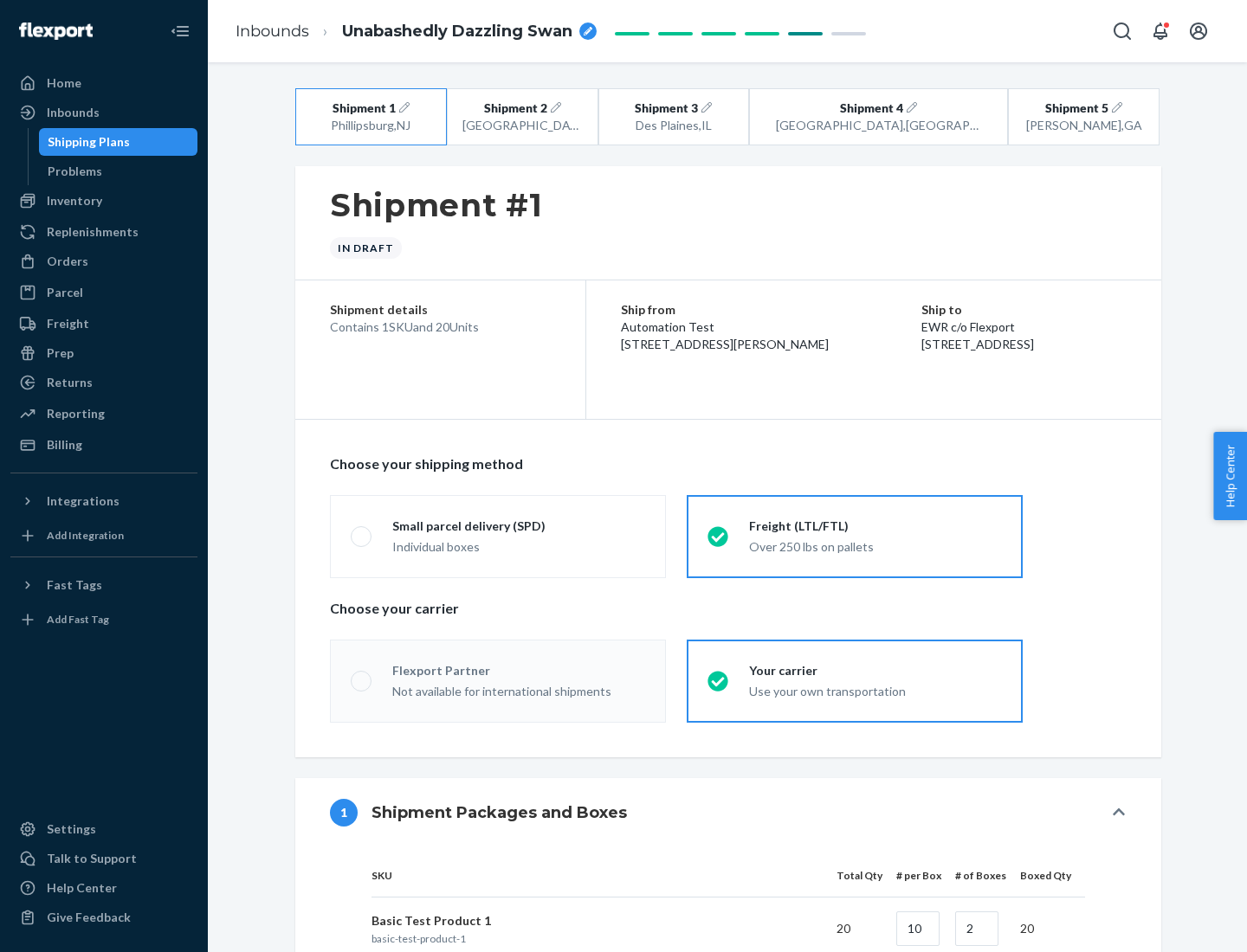
radio input "true"
radio input "false"
radio input "true"
radio input "false"
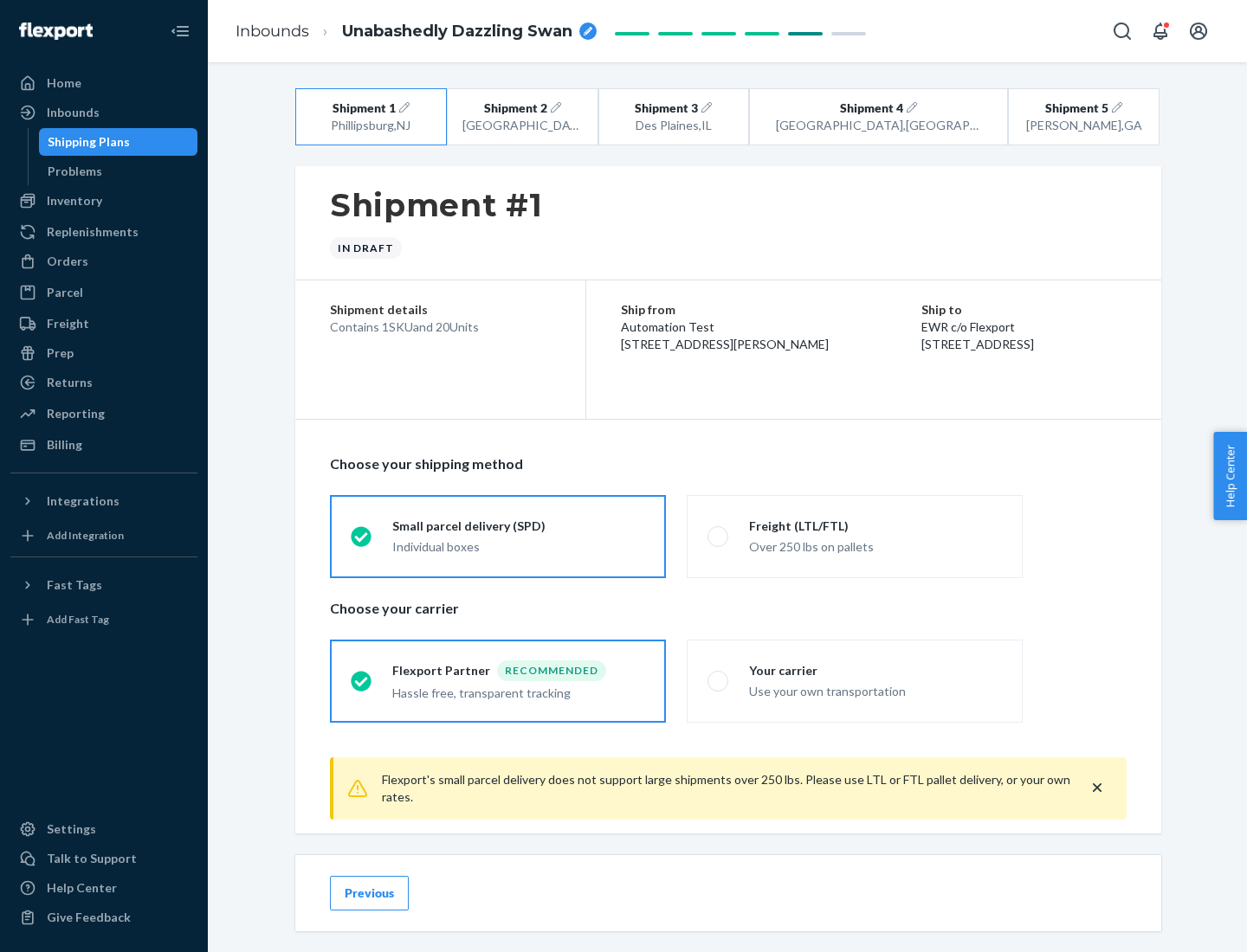
scroll to position [19, 0]
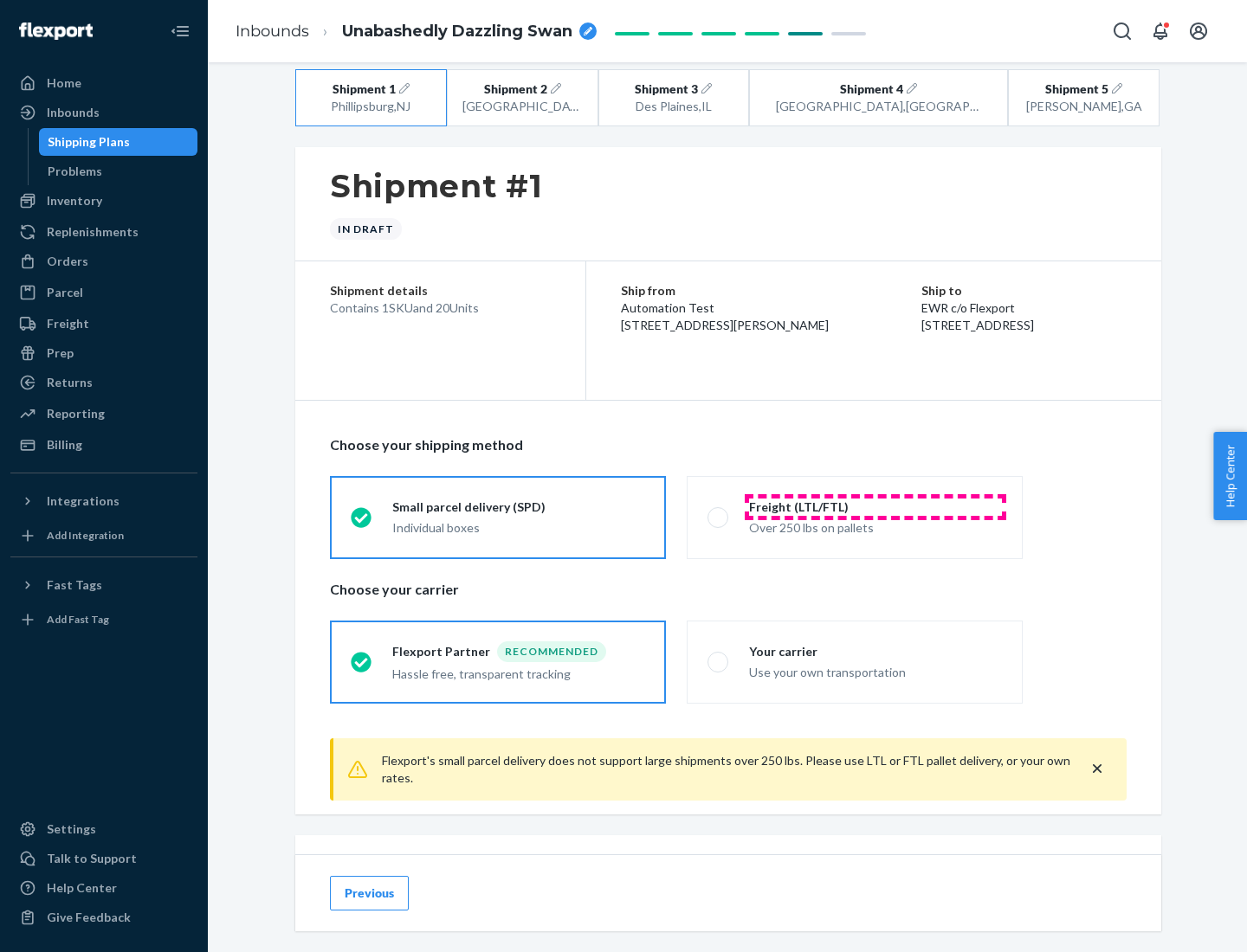
click at [875, 507] on div "Freight (LTL/FTL)" at bounding box center [875, 507] width 252 height 17
click at [719, 512] on input "Freight (LTL/FTL) Over 250 lbs on pallets" at bounding box center [713, 517] width 12 height 12
radio input "true"
radio input "false"
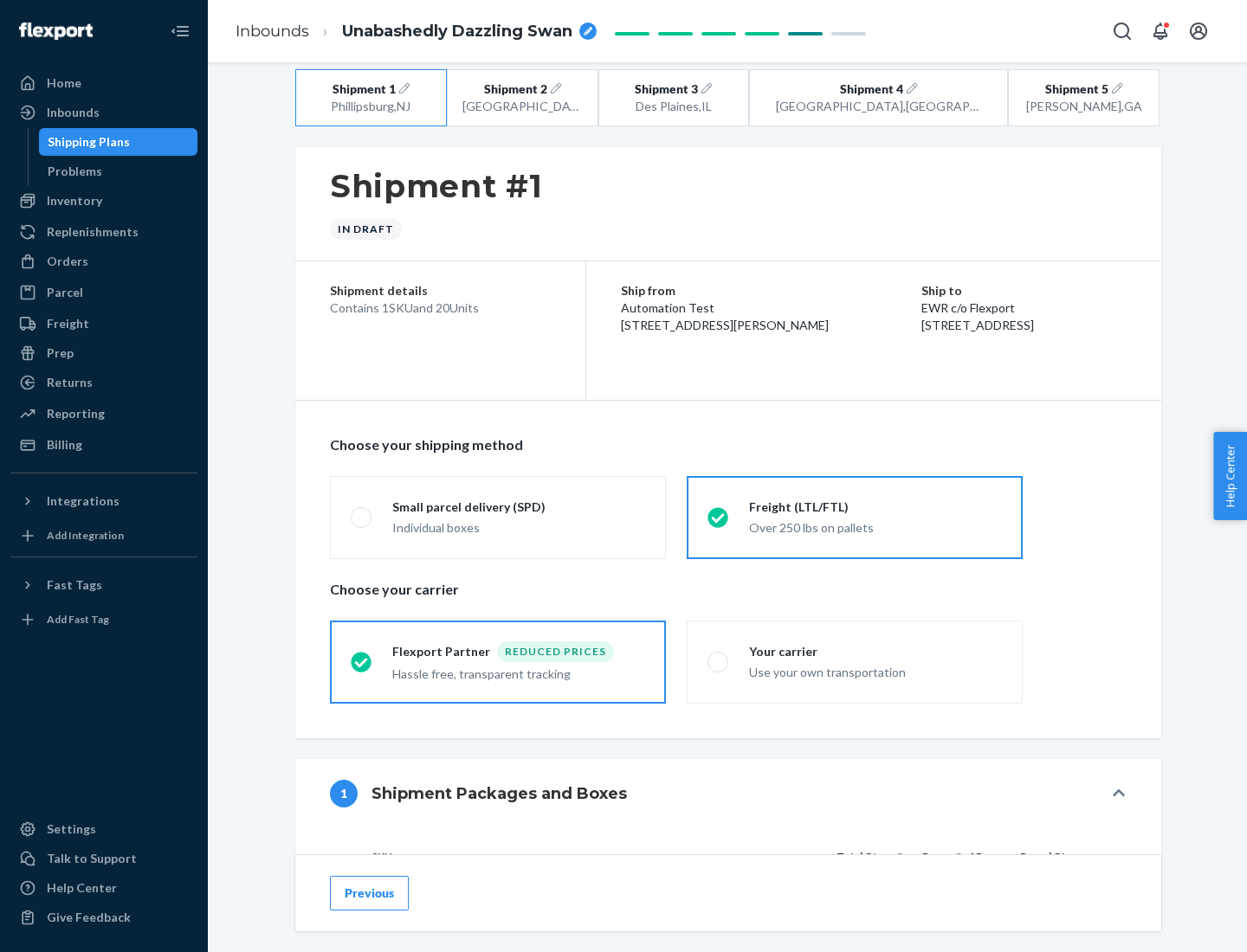
scroll to position [163, 0]
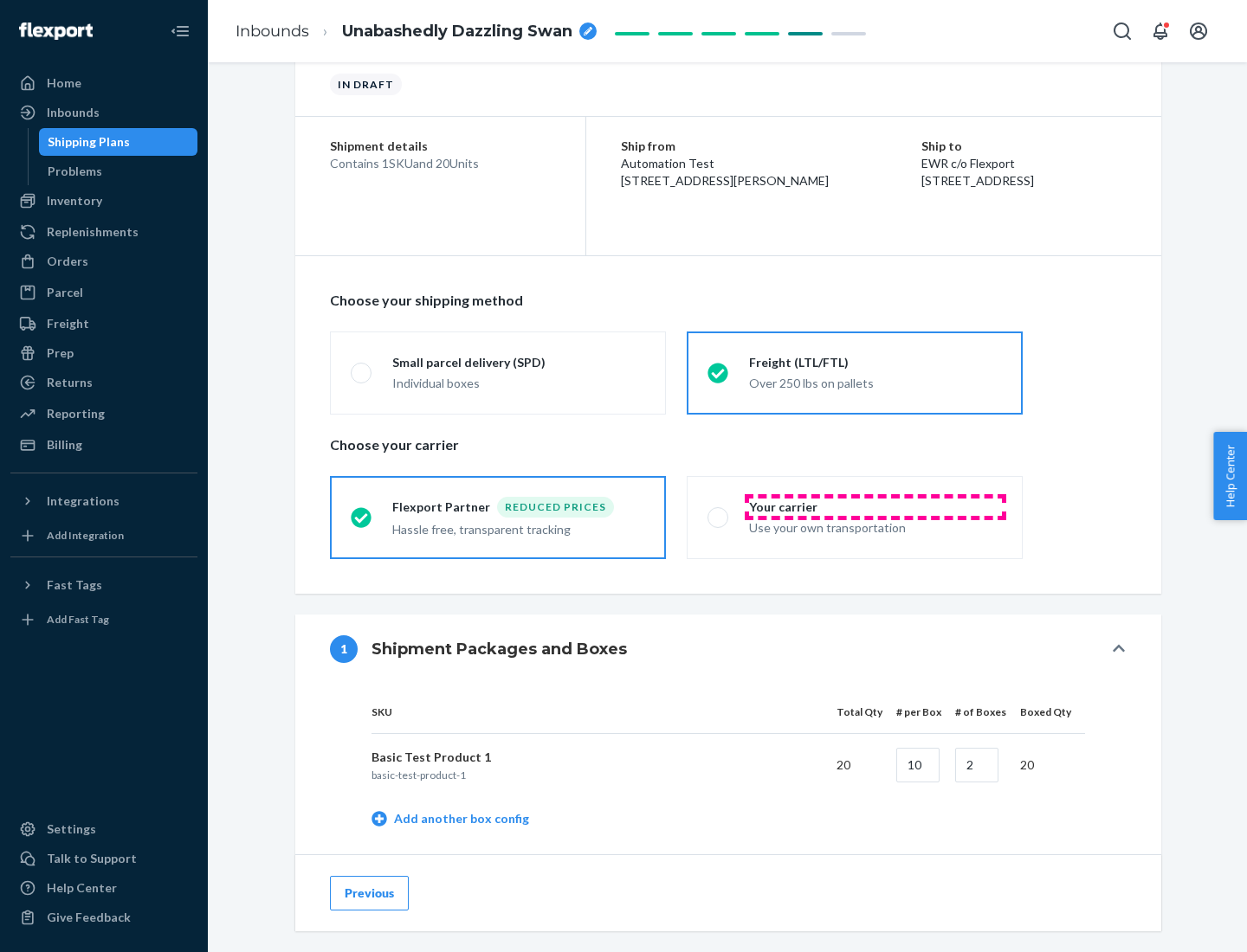
click at [875, 507] on div "Your carrier" at bounding box center [875, 507] width 252 height 17
click at [719, 512] on input "Your carrier Use your own transportation" at bounding box center [713, 517] width 12 height 12
radio input "true"
radio input "false"
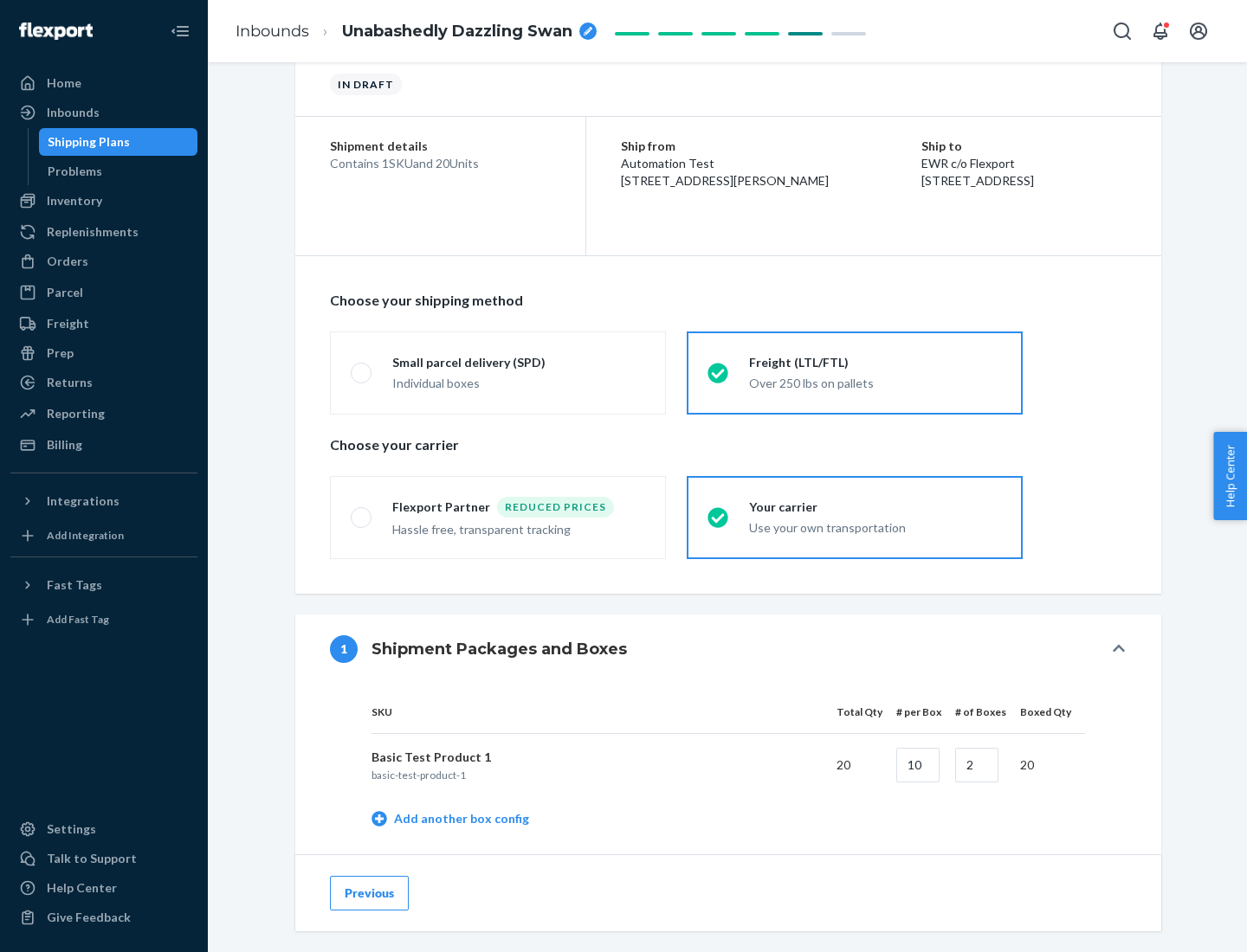
scroll to position [547, 0]
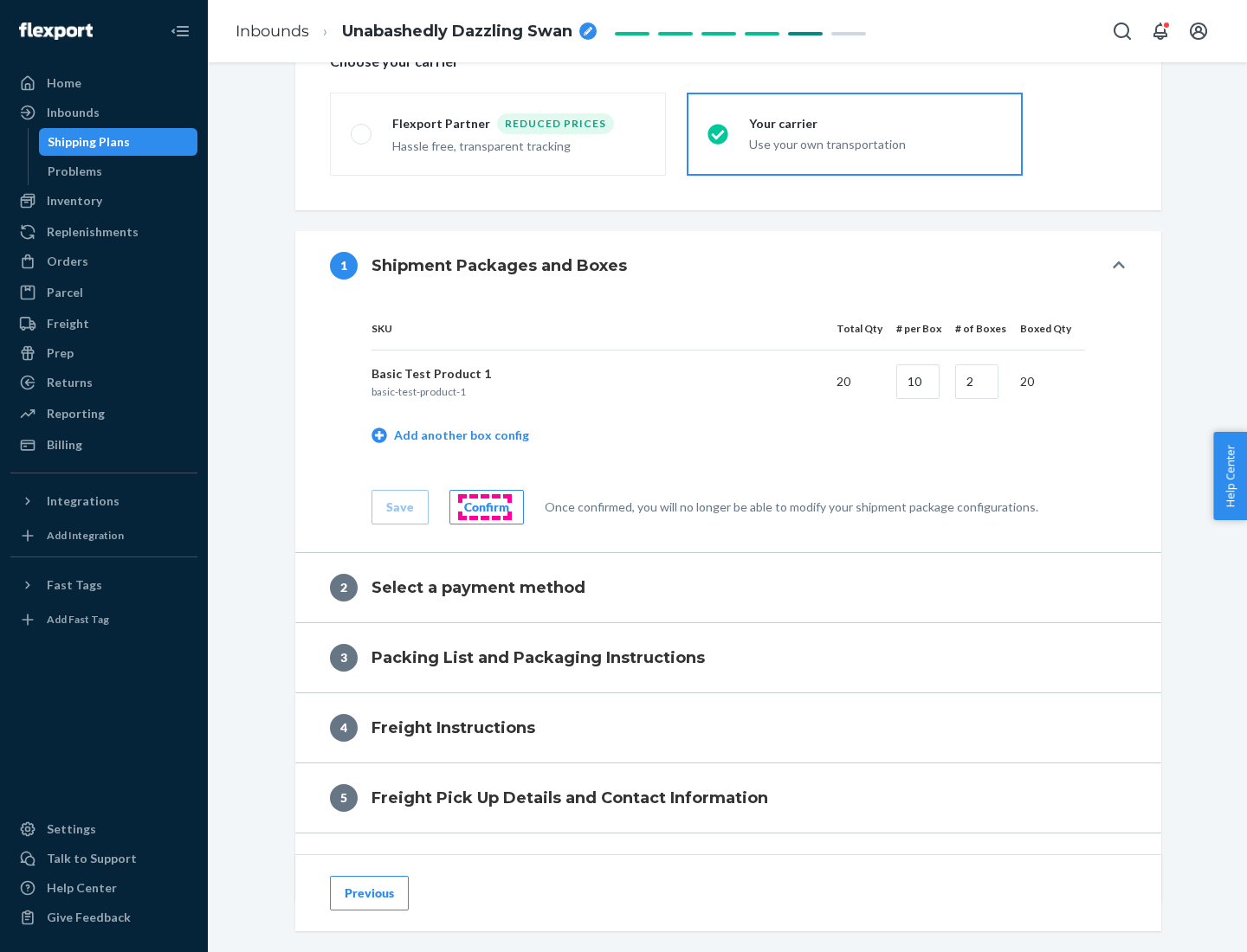
click at [484, 507] on div "Confirm" at bounding box center [486, 507] width 45 height 17
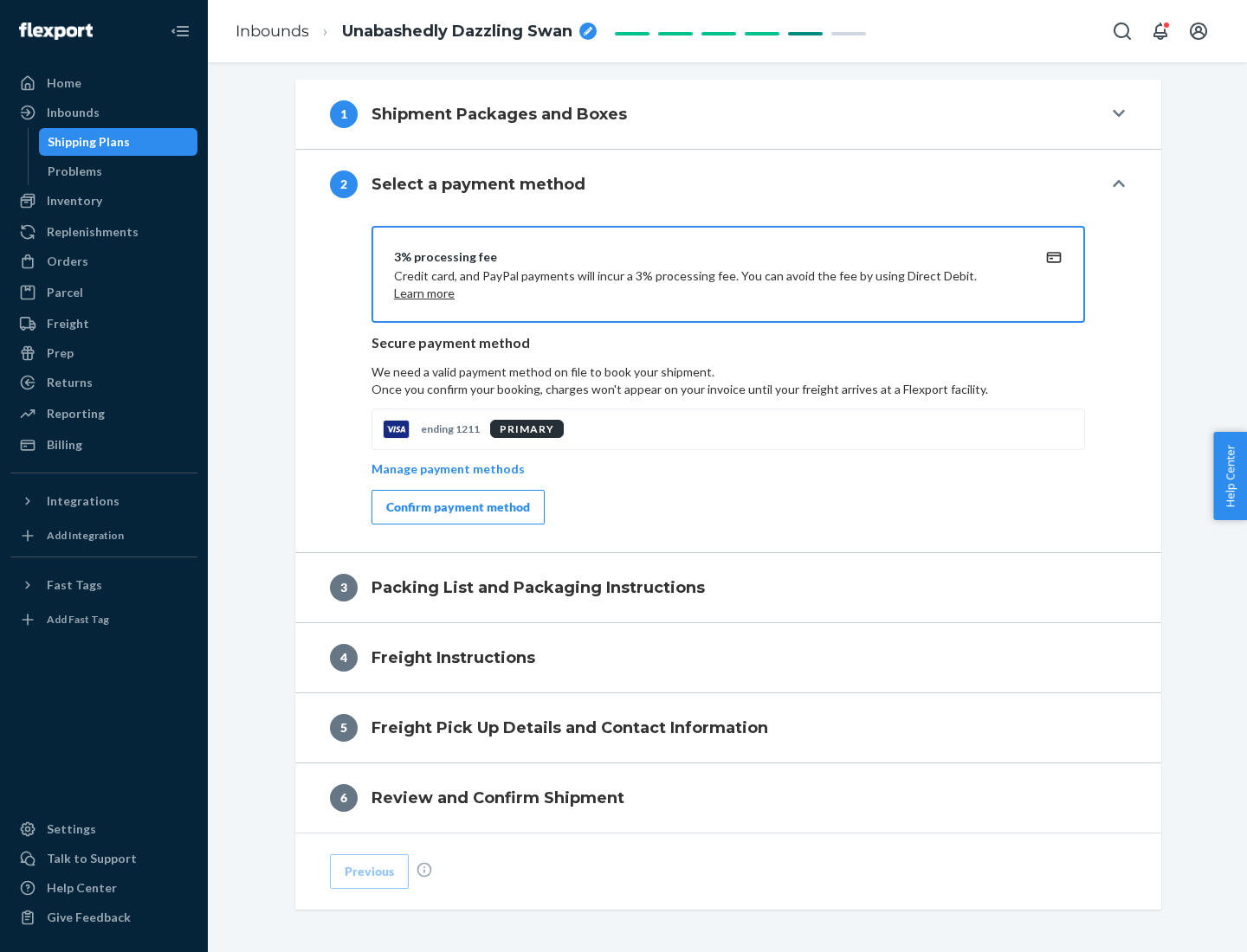
click at [456, 507] on div "Confirm payment method" at bounding box center [458, 507] width 144 height 17
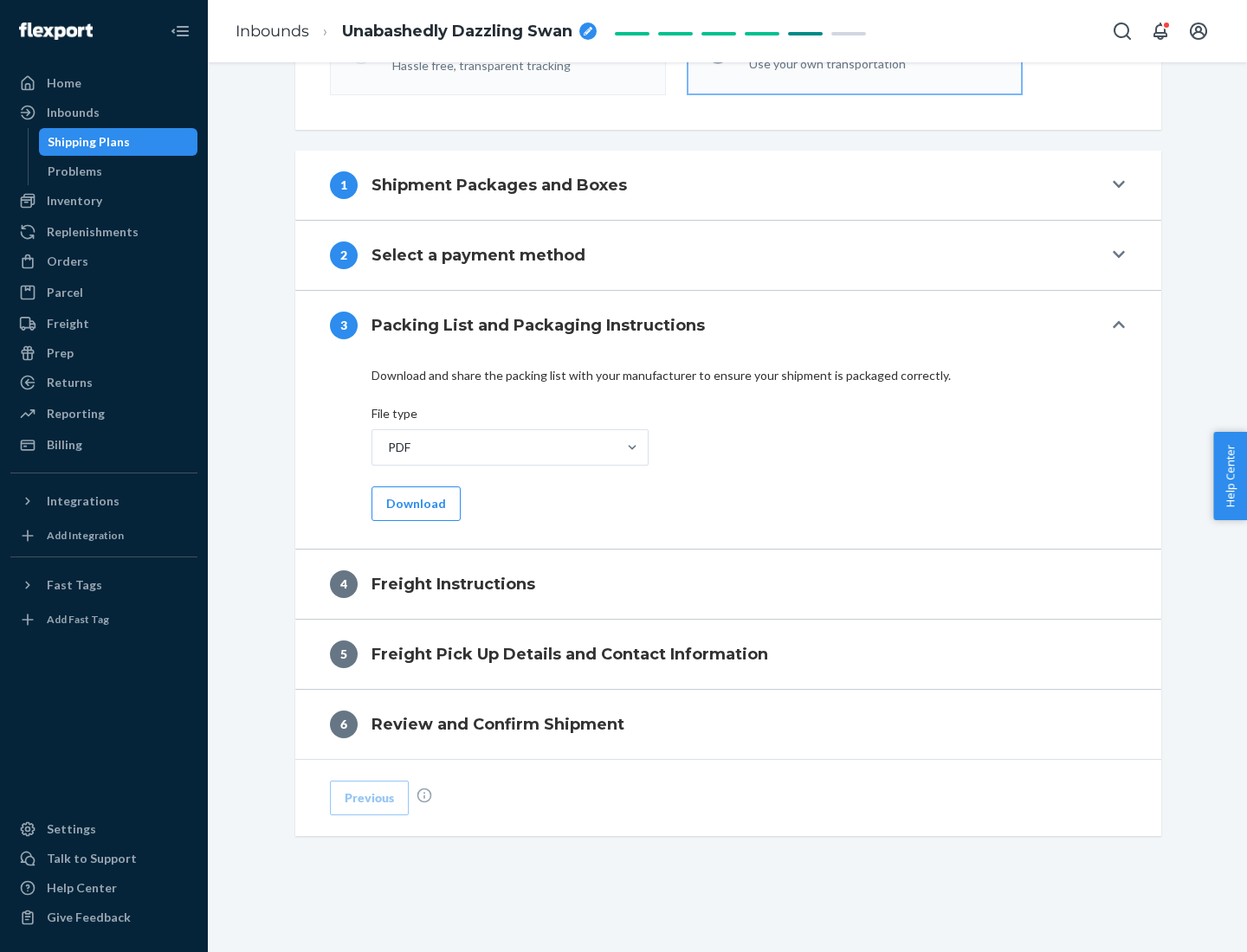
scroll to position [624, 0]
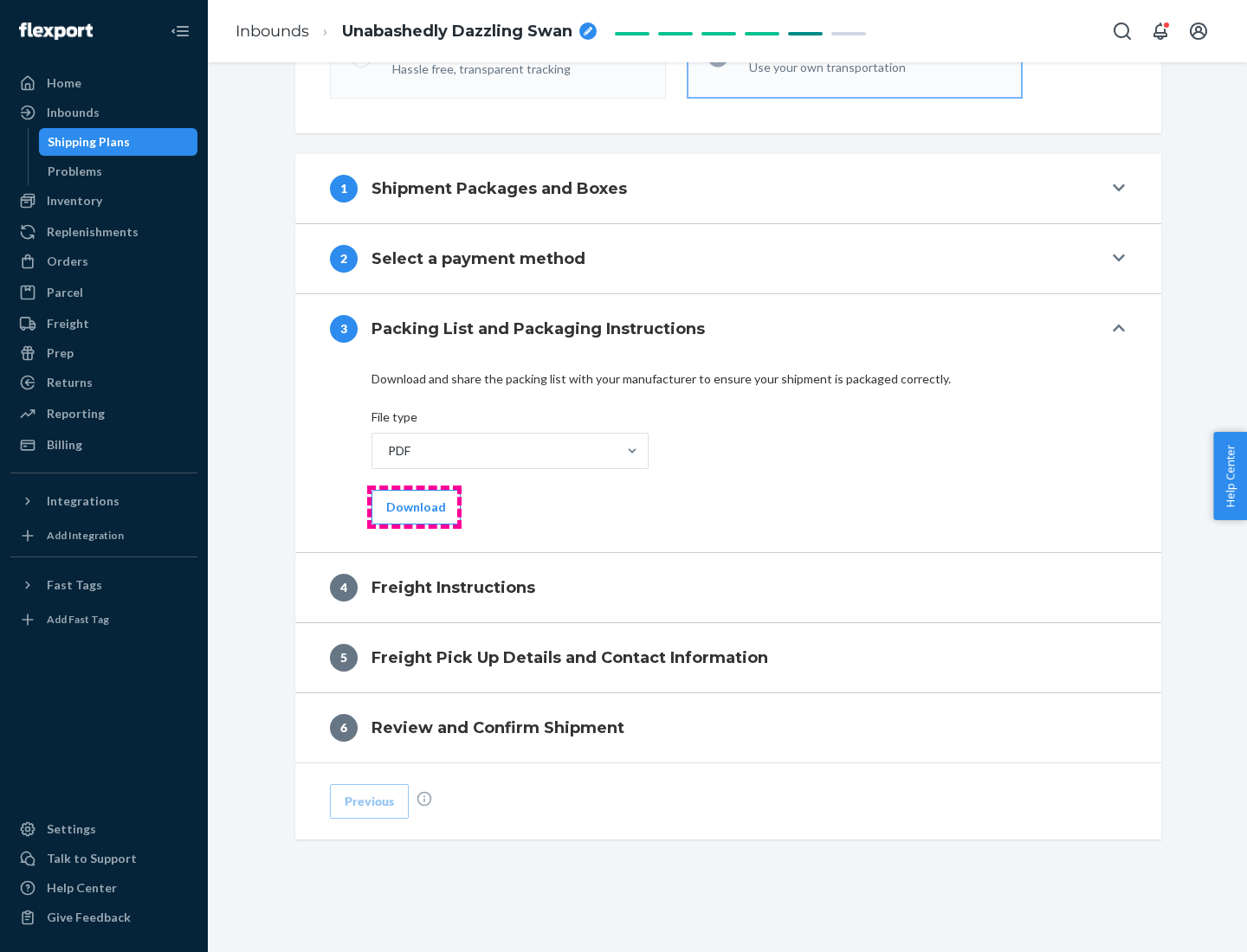
click at [414, 507] on button "Download" at bounding box center [416, 507] width 89 height 35
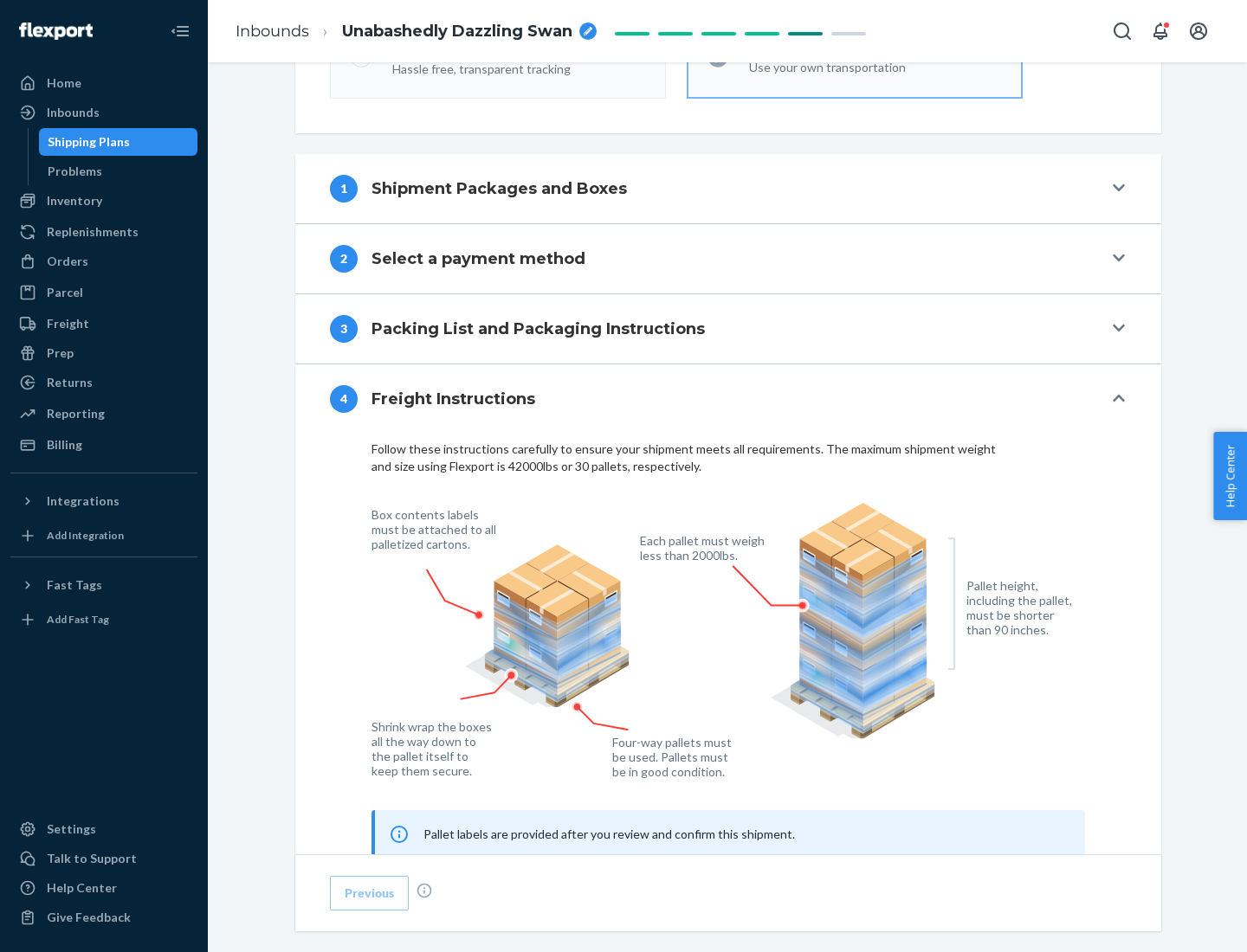
scroll to position [1046, 0]
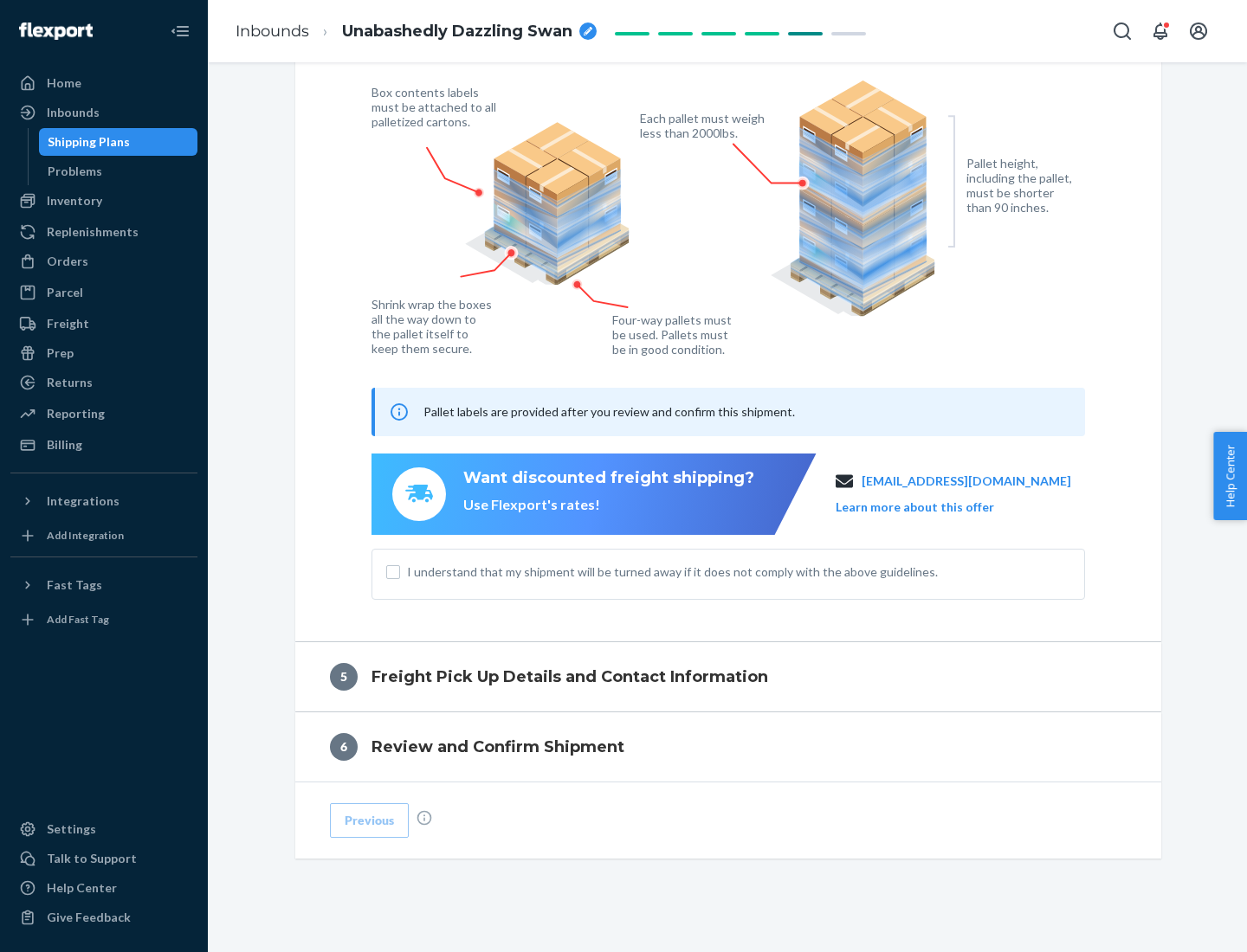
click at [936, 507] on button "Learn more about this offer" at bounding box center [914, 507] width 158 height 17
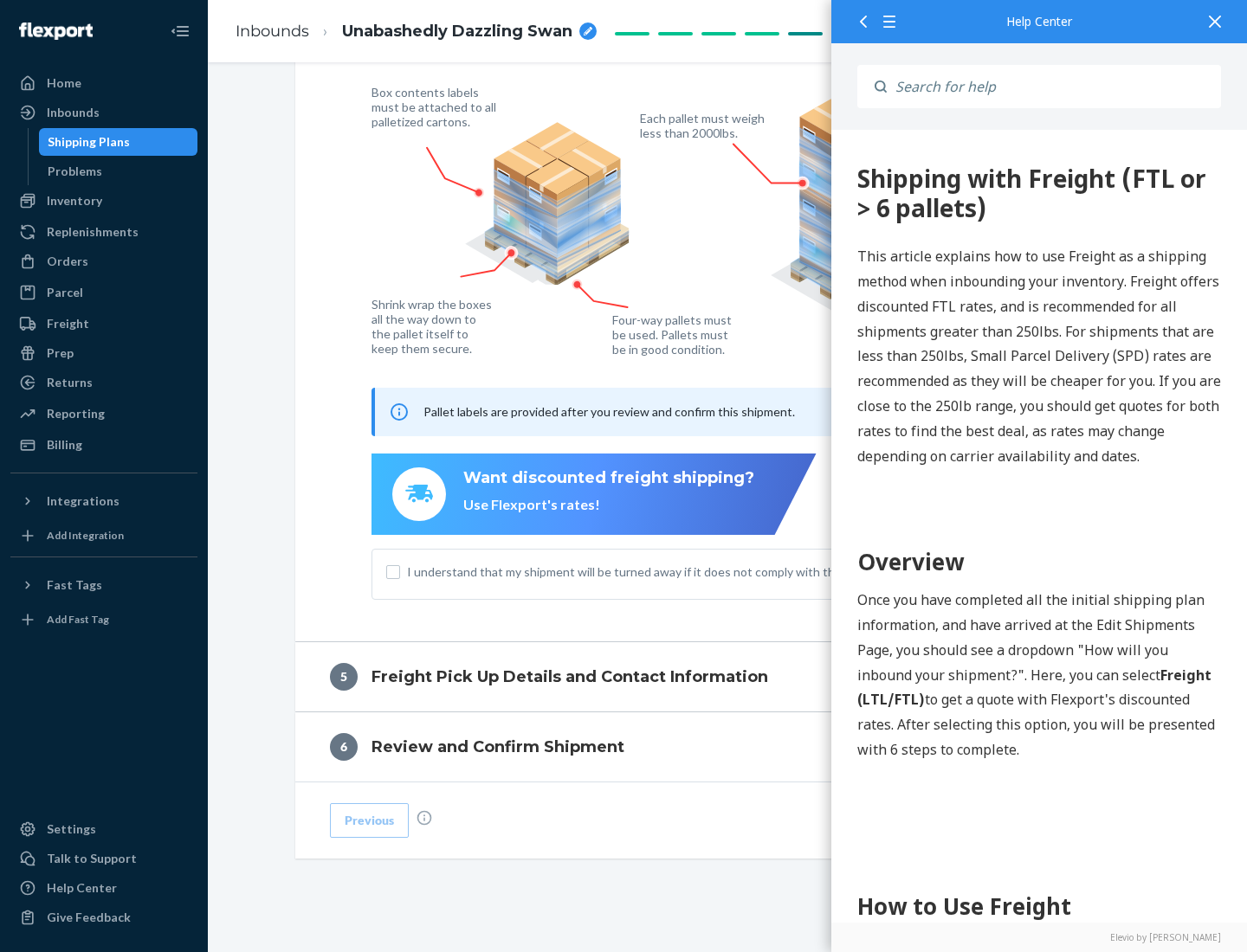
scroll to position [0, 0]
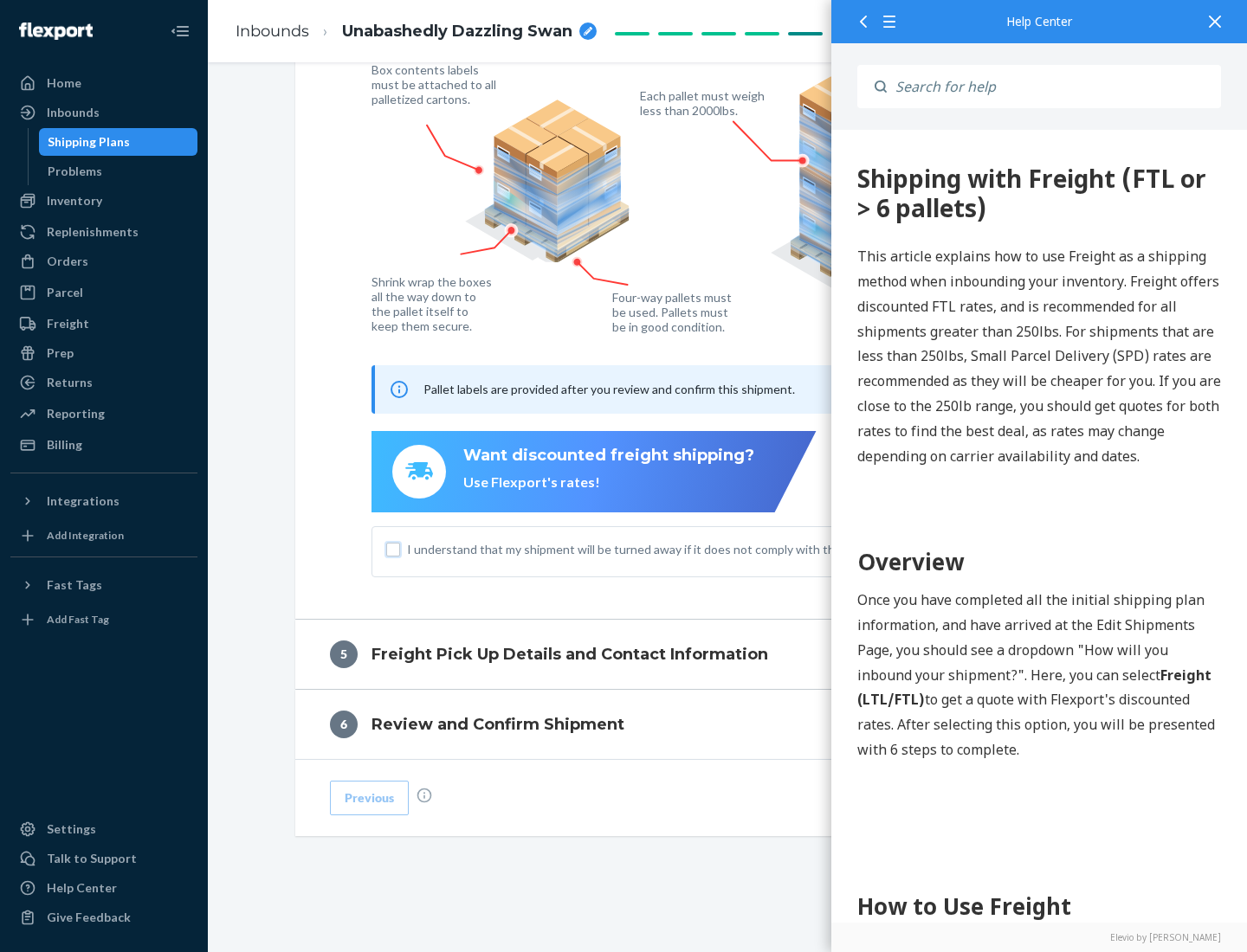
click at [393, 549] on input "I understand that my shipment will be turned away if it does not comply with th…" at bounding box center [393, 549] width 13 height 13
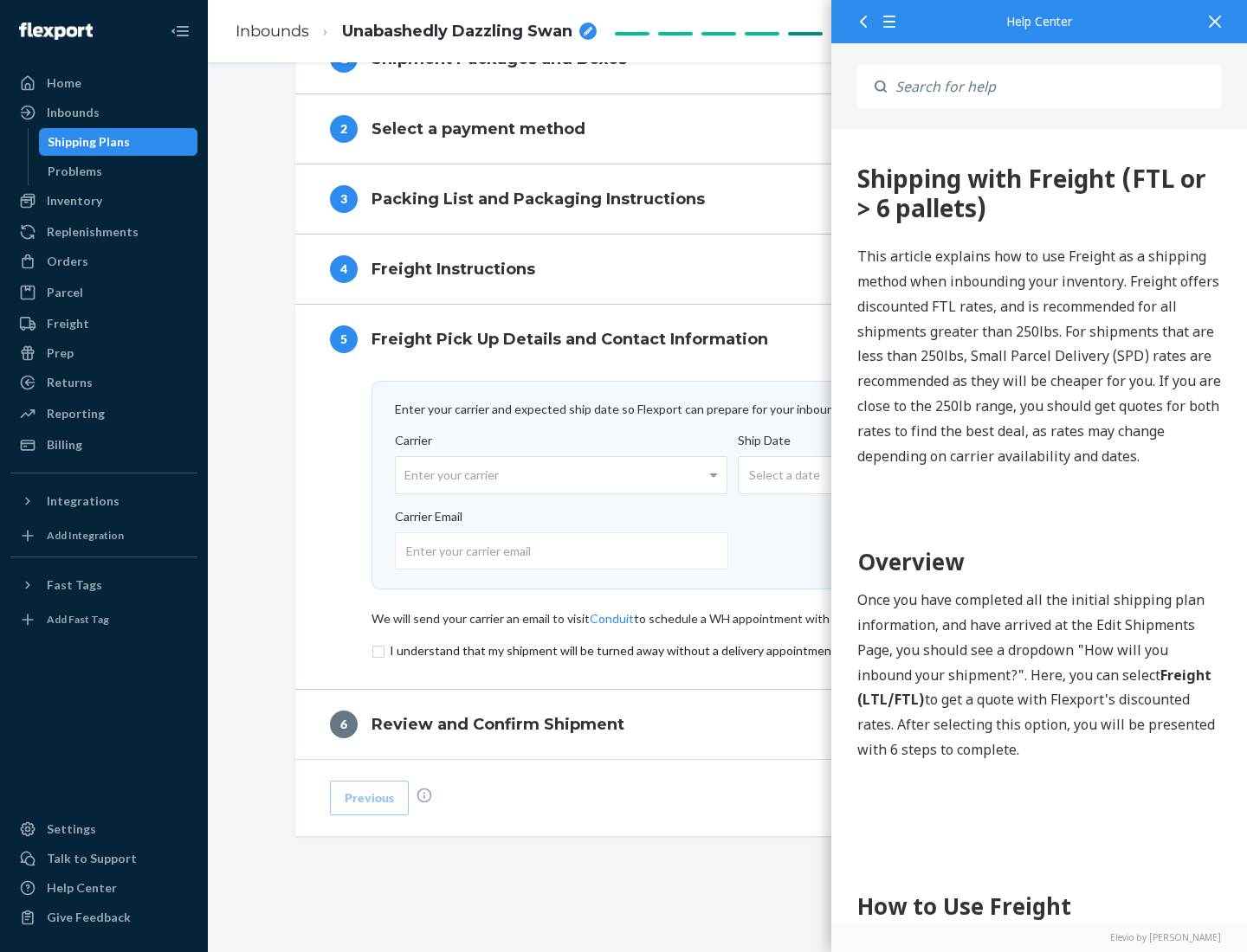
scroll to position [753, 0]
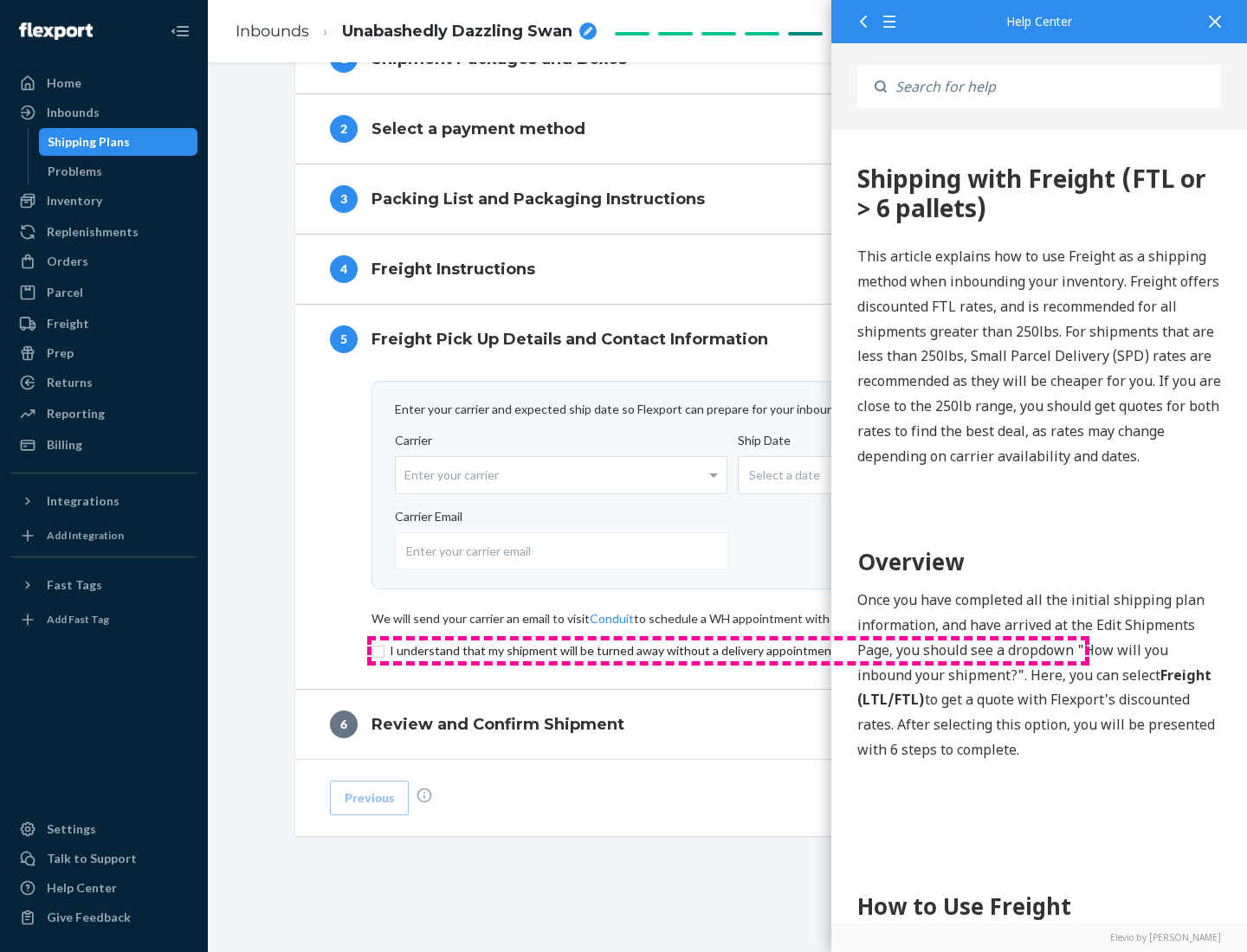
click at [728, 650] on input "checkbox" at bounding box center [728, 651] width 713 height 21
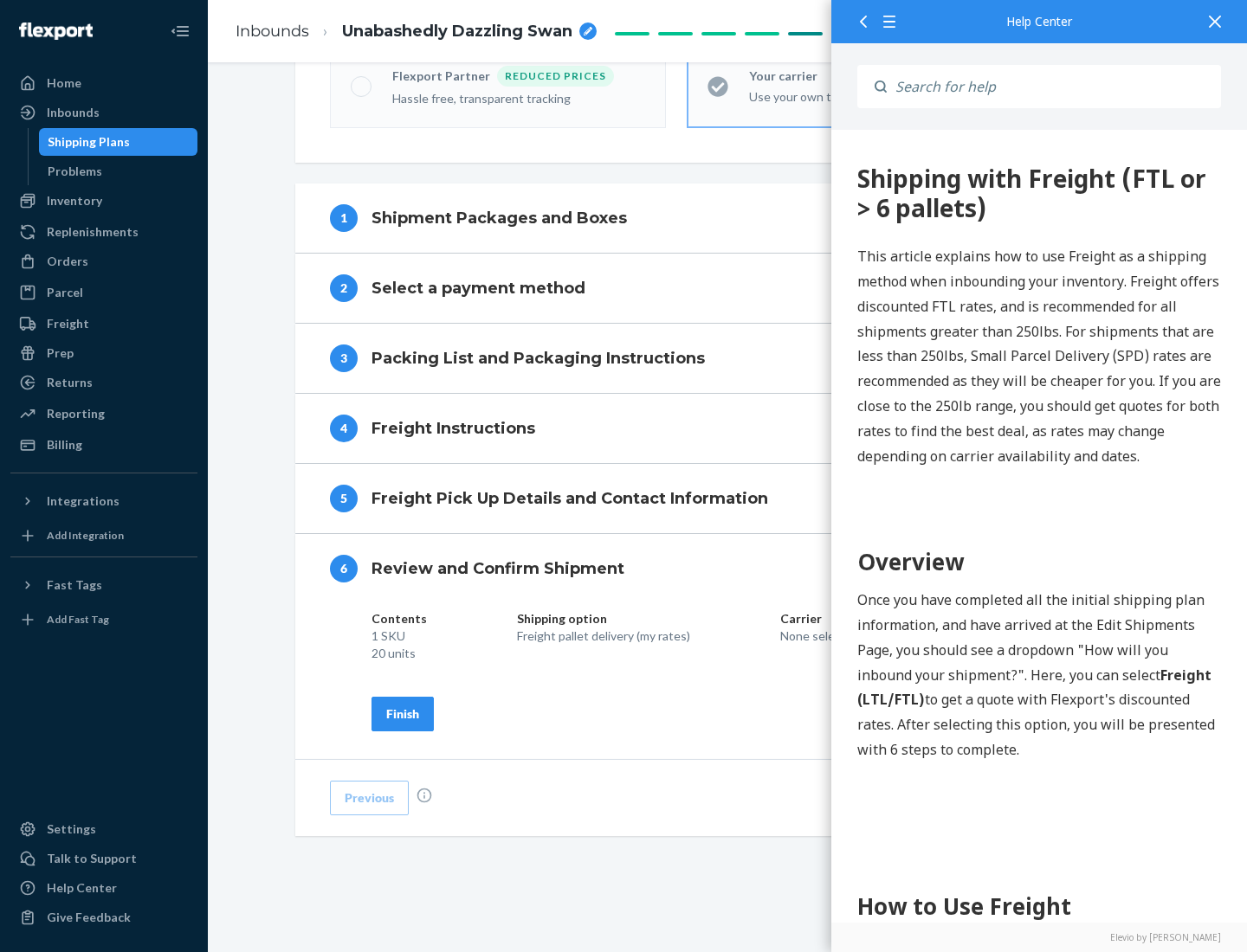
scroll to position [595, 0]
click at [402, 713] on div "Finish" at bounding box center [402, 714] width 33 height 17
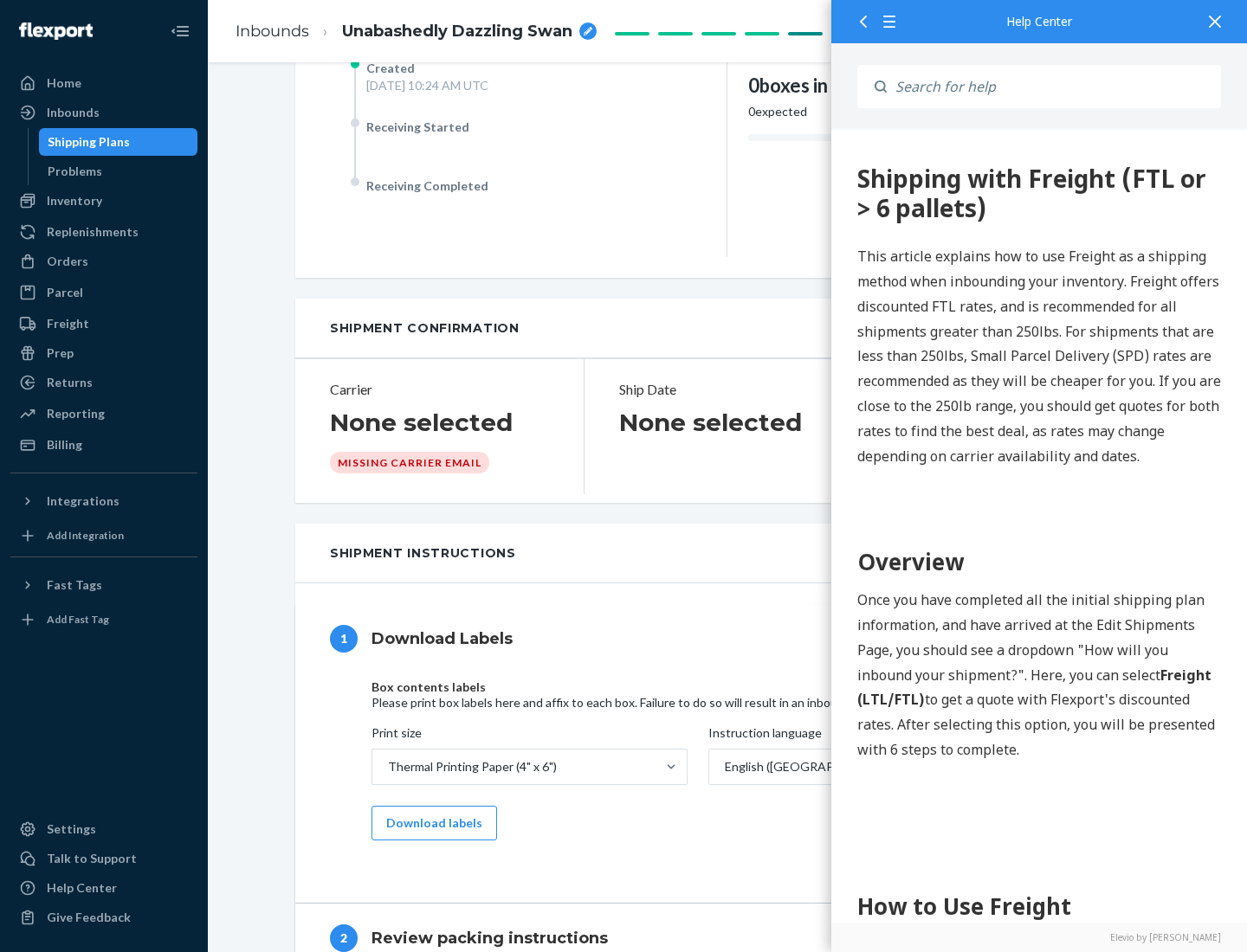
scroll to position [0, 0]
